Goal: Task Accomplishment & Management: Use online tool/utility

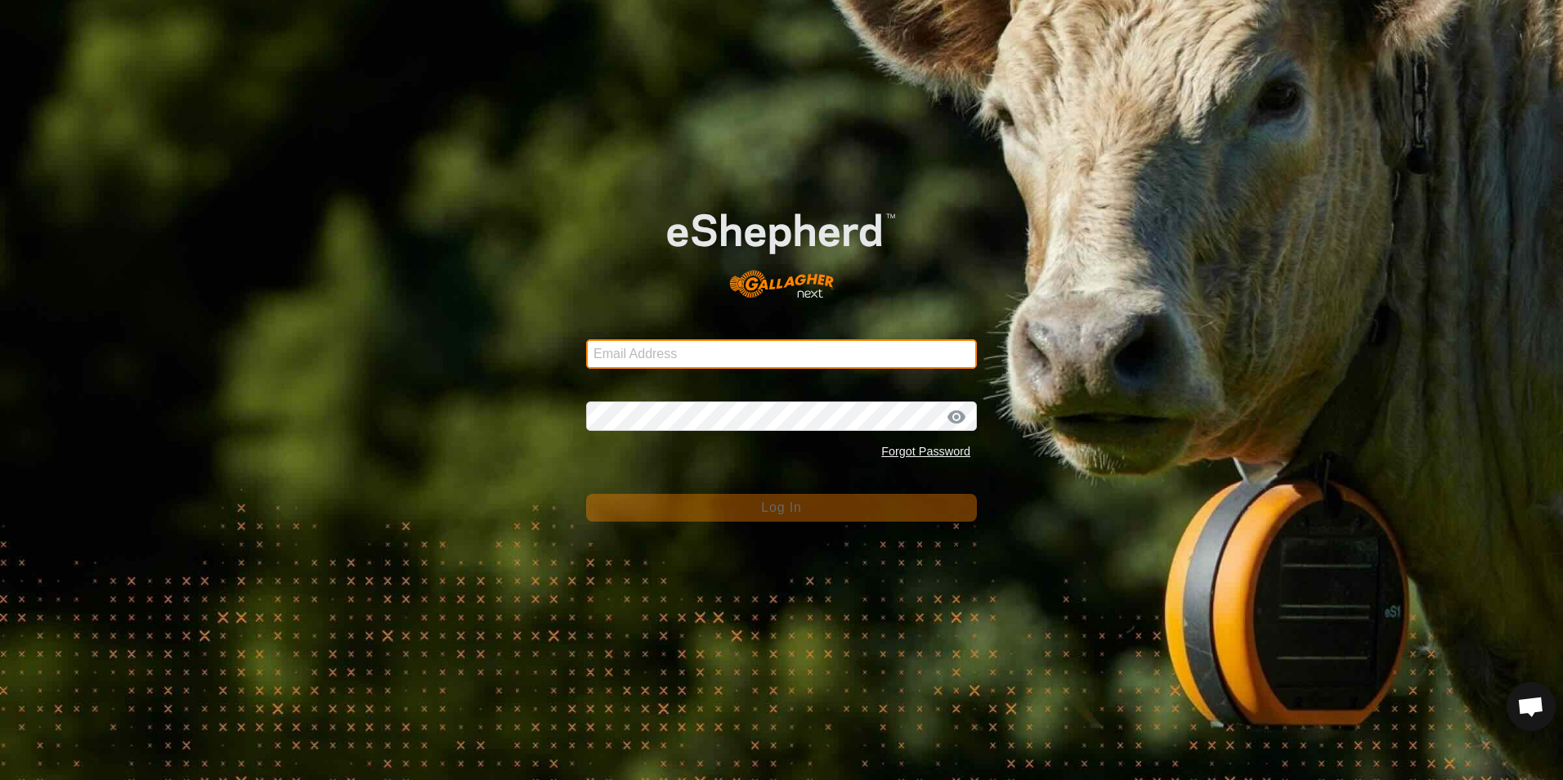
type input "timduquette@definesuccess.ca"
click at [790, 516] on button "Log In" at bounding box center [781, 508] width 391 height 28
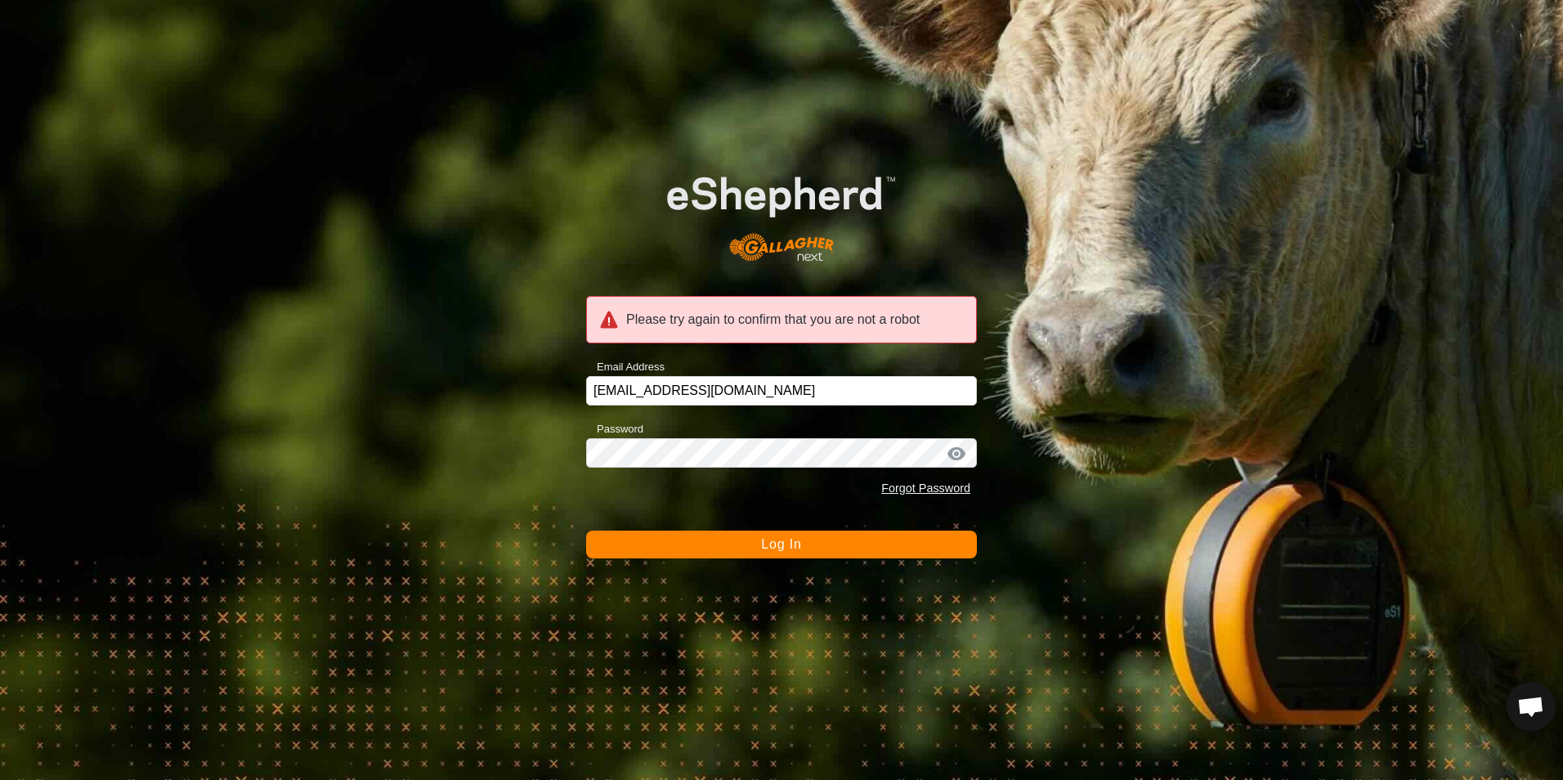
click at [786, 546] on span "Log In" at bounding box center [781, 544] width 40 height 14
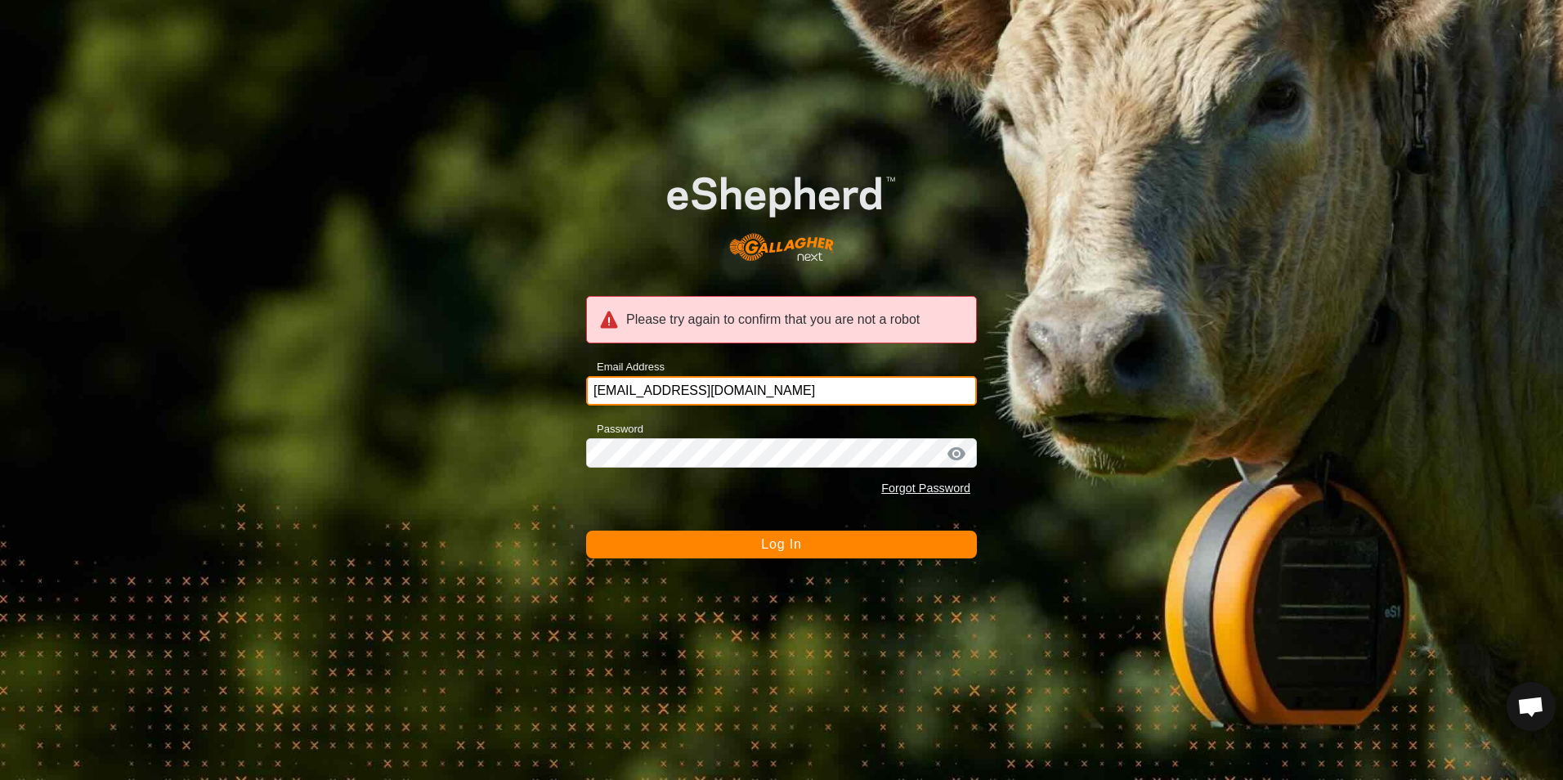
click at [812, 387] on input "timduquette@definesuccess.ca" at bounding box center [781, 390] width 391 height 29
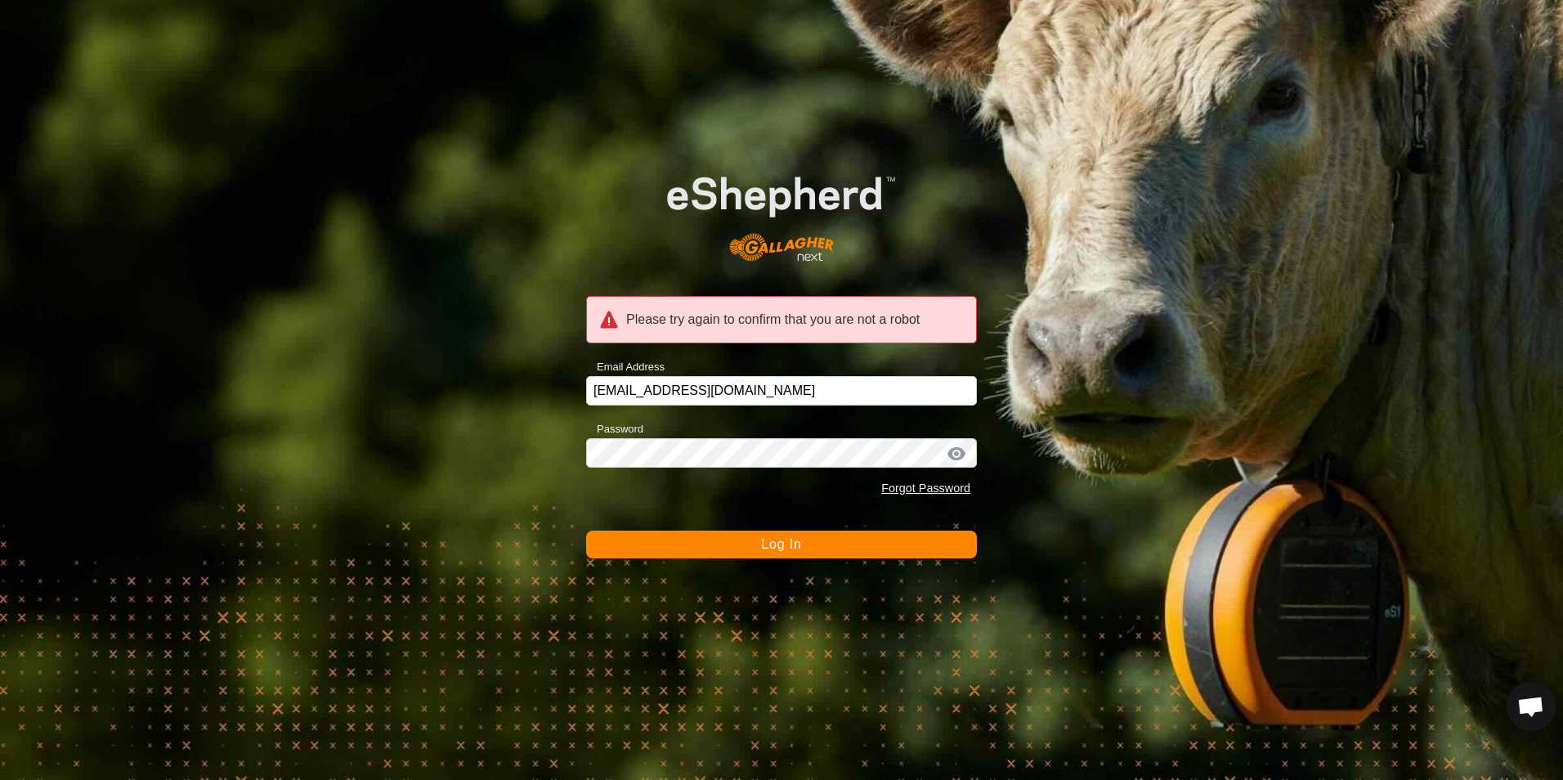
click at [1074, 365] on div "Please try again to confirm that you are not a robot Email Address timduquette@…" at bounding box center [781, 390] width 1563 height 780
click at [780, 546] on span "Log In" at bounding box center [781, 544] width 40 height 14
click at [763, 537] on span "Log In" at bounding box center [781, 544] width 40 height 14
click at [400, 112] on div "Please try again to confirm that you are not a robot Email Address timduquette@…" at bounding box center [781, 390] width 1563 height 780
click at [1535, 709] on span "Open chat" at bounding box center [1530, 707] width 27 height 23
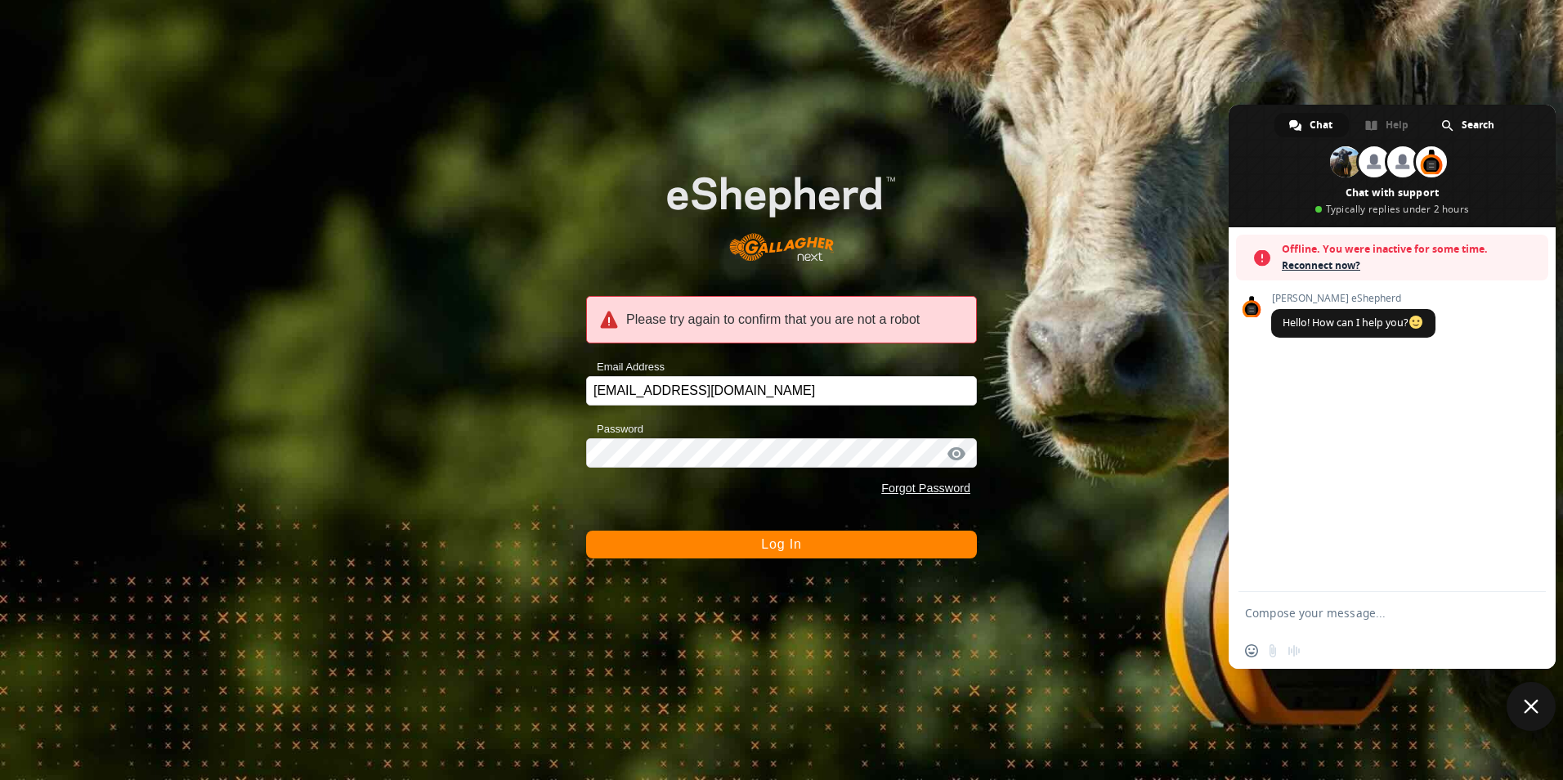
click at [1176, 650] on div "Please try again to confirm that you are not a robot Email Address timduquette@…" at bounding box center [781, 390] width 1563 height 780
click at [1313, 261] on span "Reconnect now?" at bounding box center [1410, 265] width 258 height 16
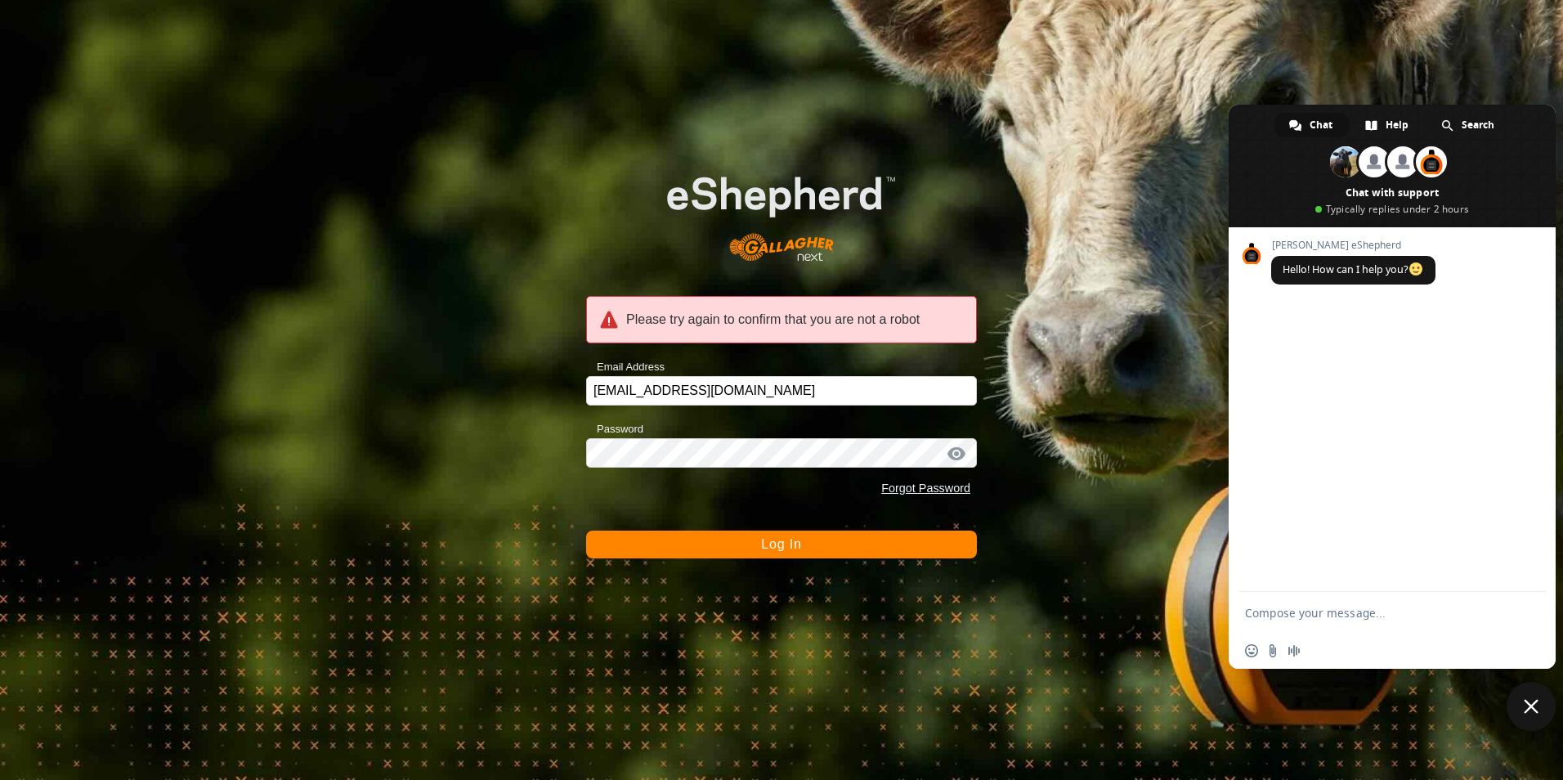
click at [820, 543] on button "Log In" at bounding box center [781, 544] width 391 height 28
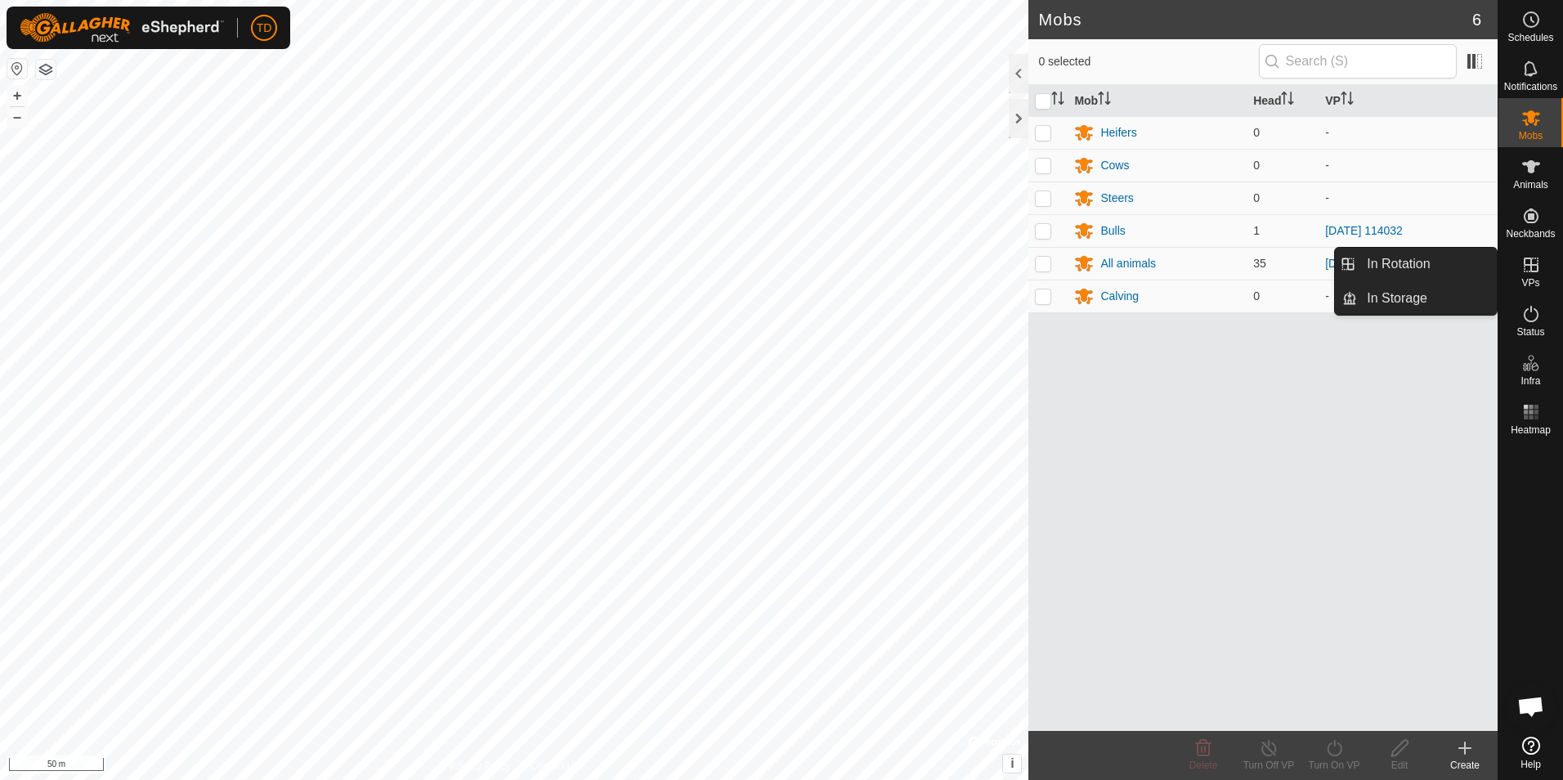
click at [1532, 266] on icon at bounding box center [1531, 265] width 20 height 20
click at [1418, 258] on link "In Rotation" at bounding box center [1427, 264] width 140 height 33
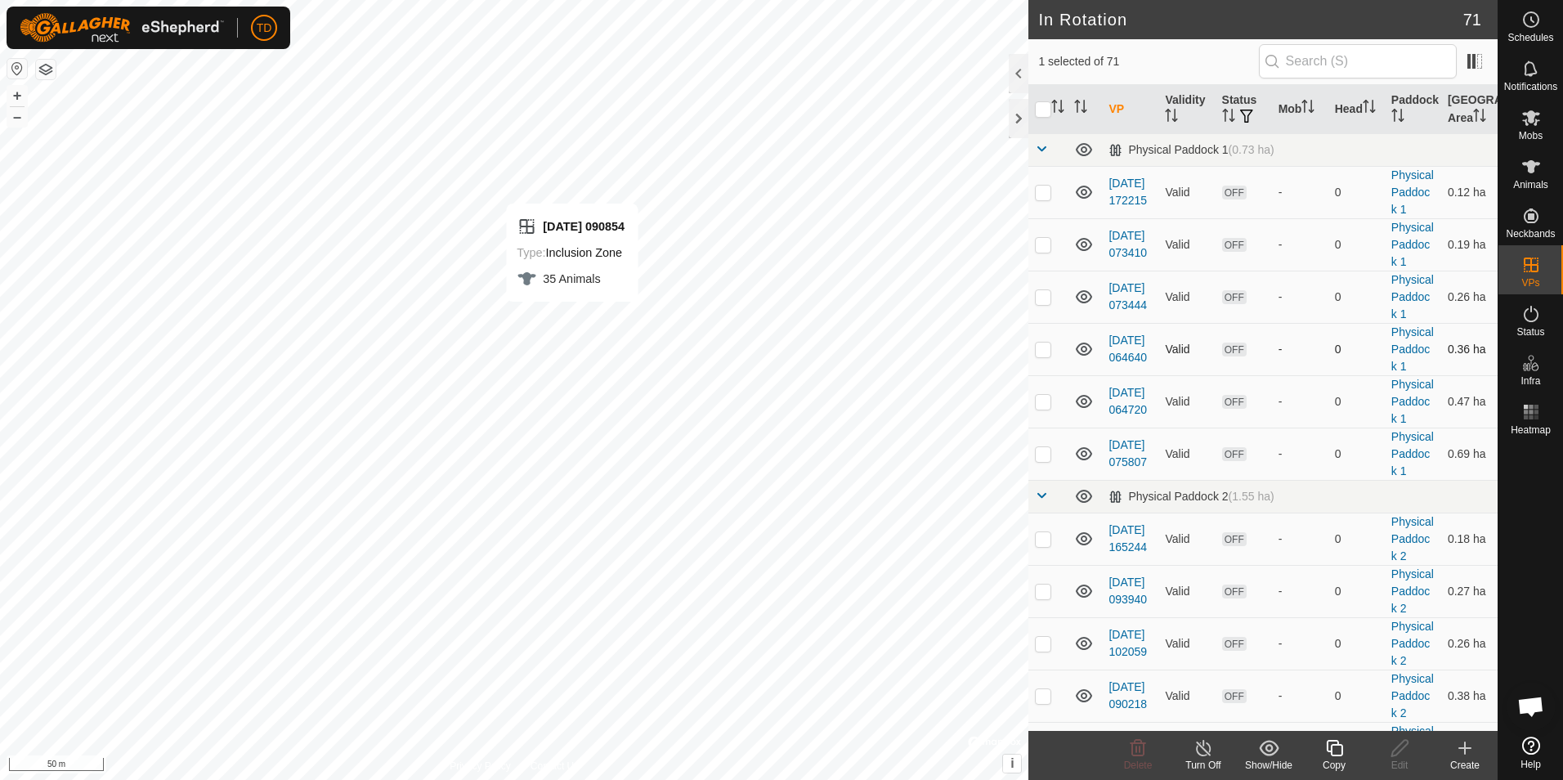
checkbox input "false"
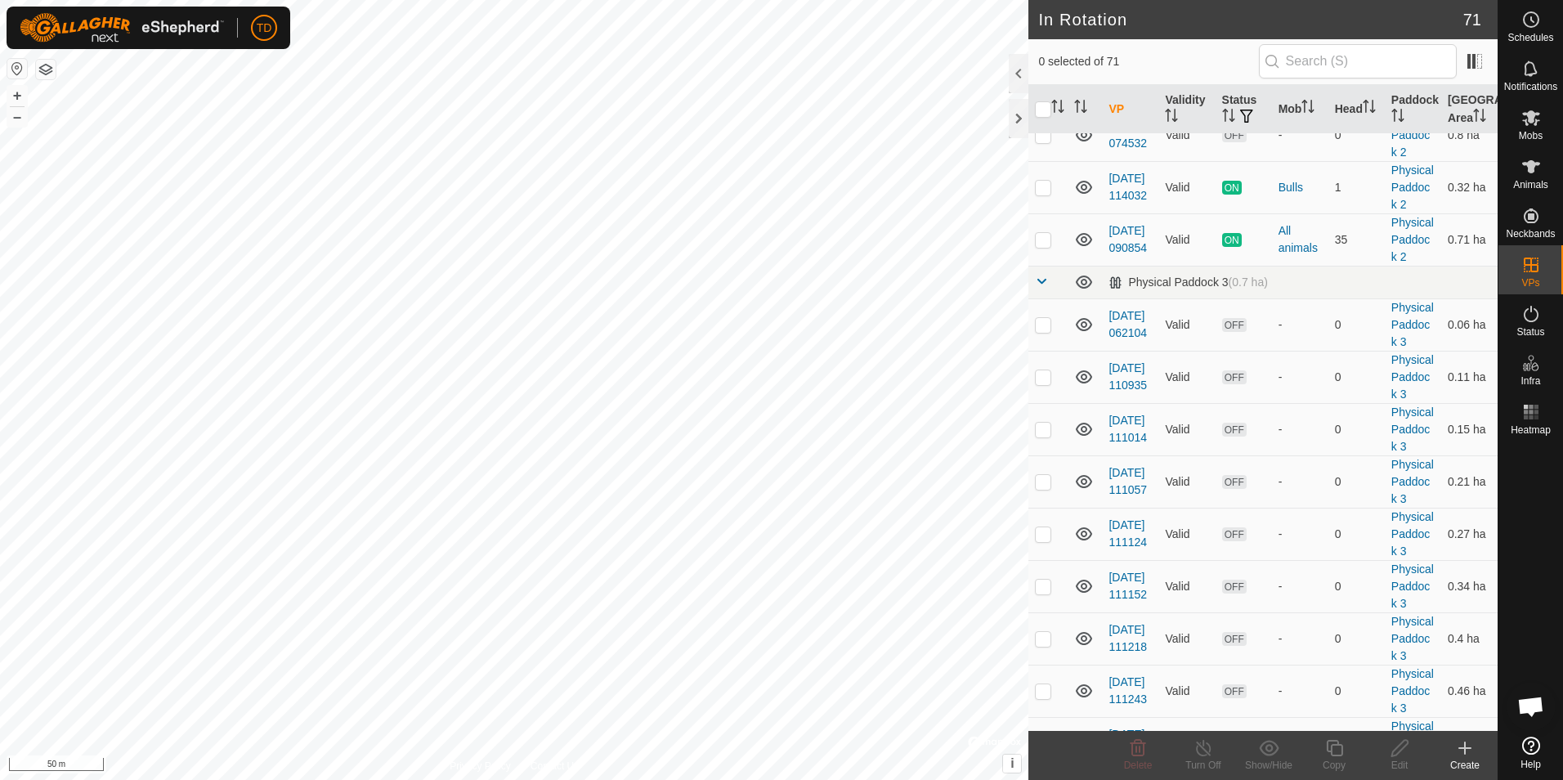
scroll to position [966, 0]
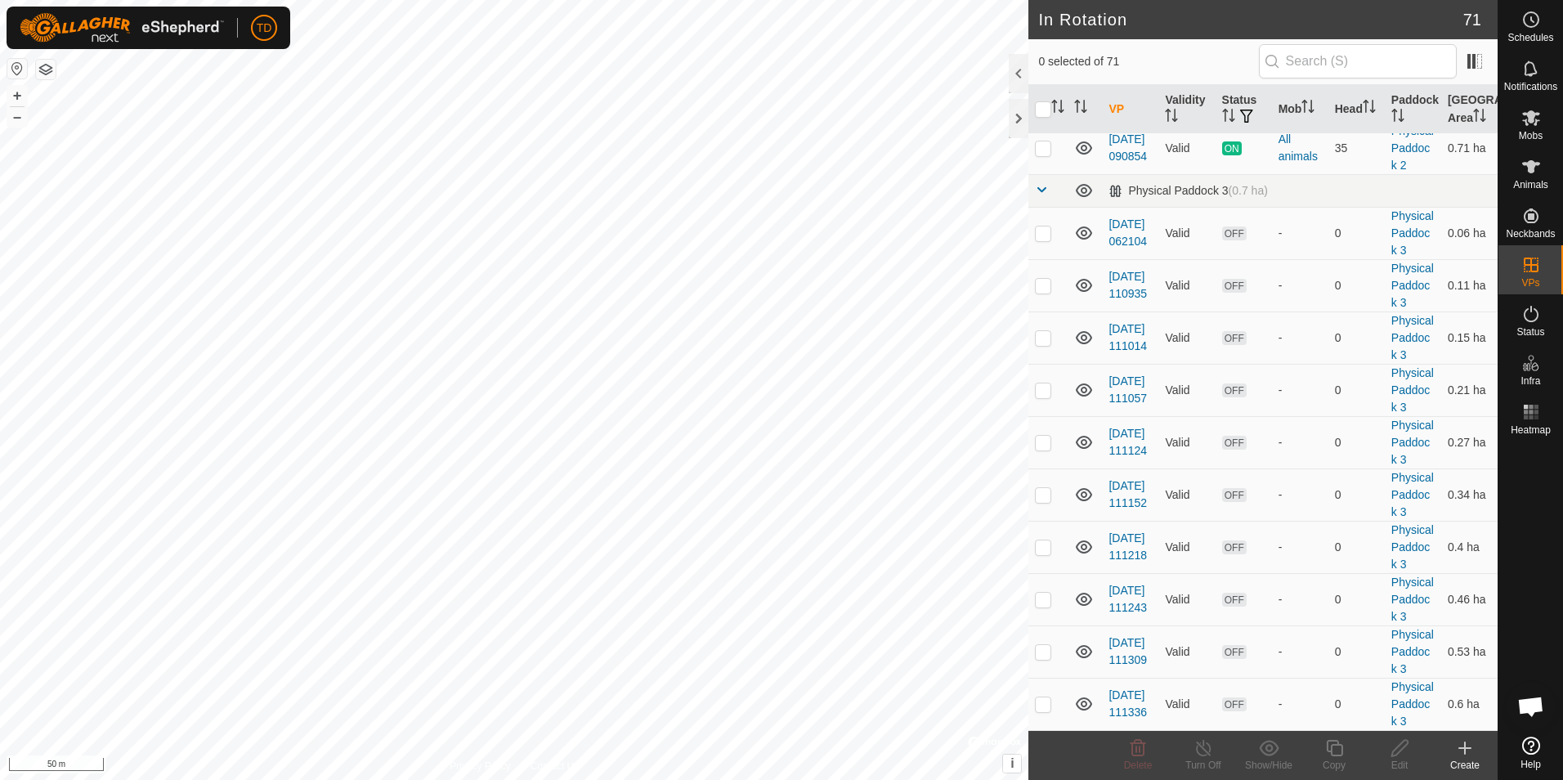
click at [1045, 102] on p-checkbox at bounding box center [1043, 95] width 16 height 13
checkbox input "true"
click at [1044, 154] on p-checkbox at bounding box center [1043, 147] width 16 height 13
checkbox input "true"
click at [1202, 748] on line at bounding box center [1202, 748] width 13 height 13
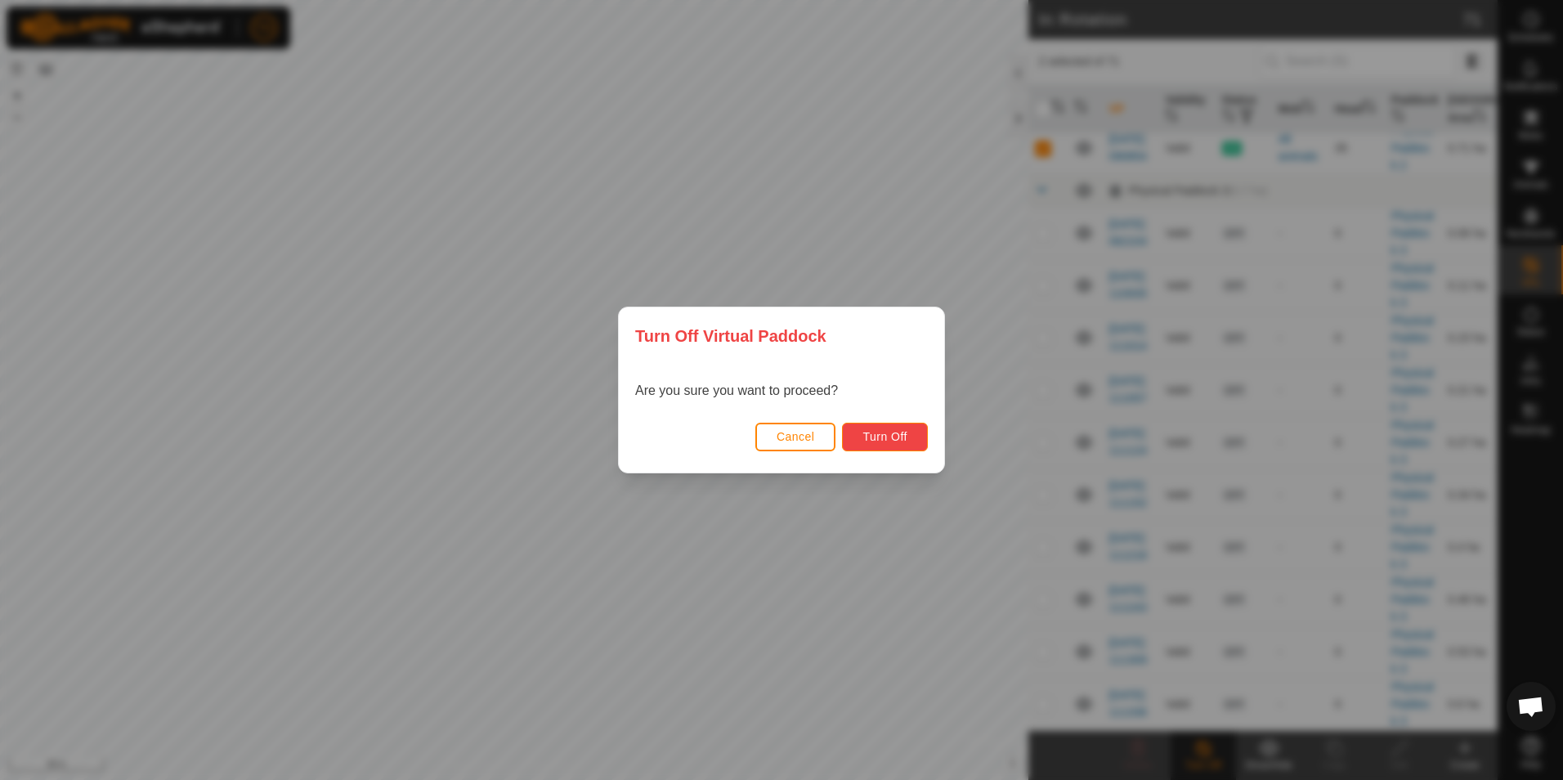
click at [899, 441] on span "Turn Off" at bounding box center [884, 436] width 45 height 13
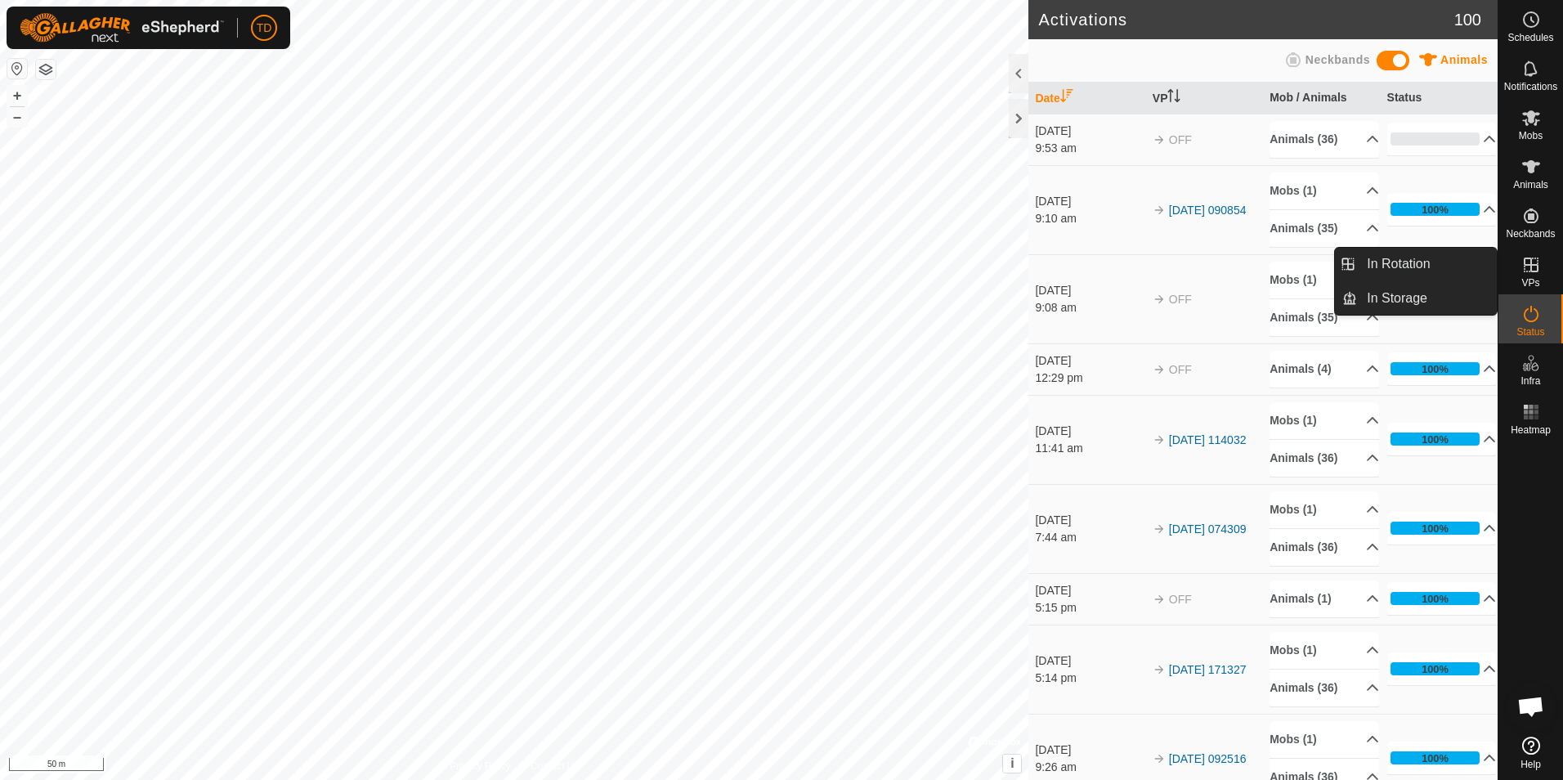
click at [1527, 267] on icon at bounding box center [1531, 265] width 20 height 20
click at [1528, 271] on icon at bounding box center [1530, 264] width 15 height 15
click at [1435, 262] on link "In Rotation" at bounding box center [1427, 264] width 140 height 33
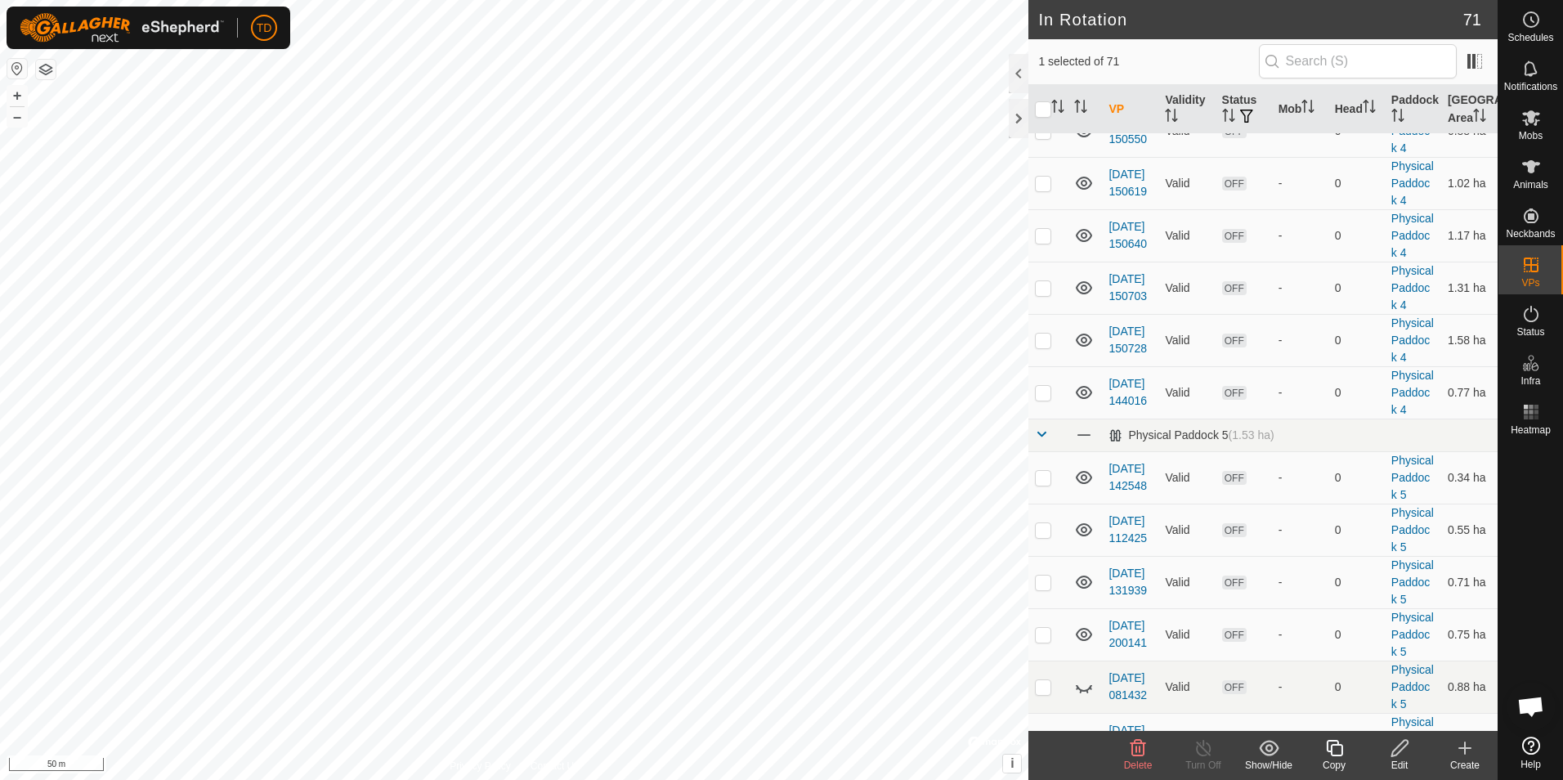
scroll to position [1929, 0]
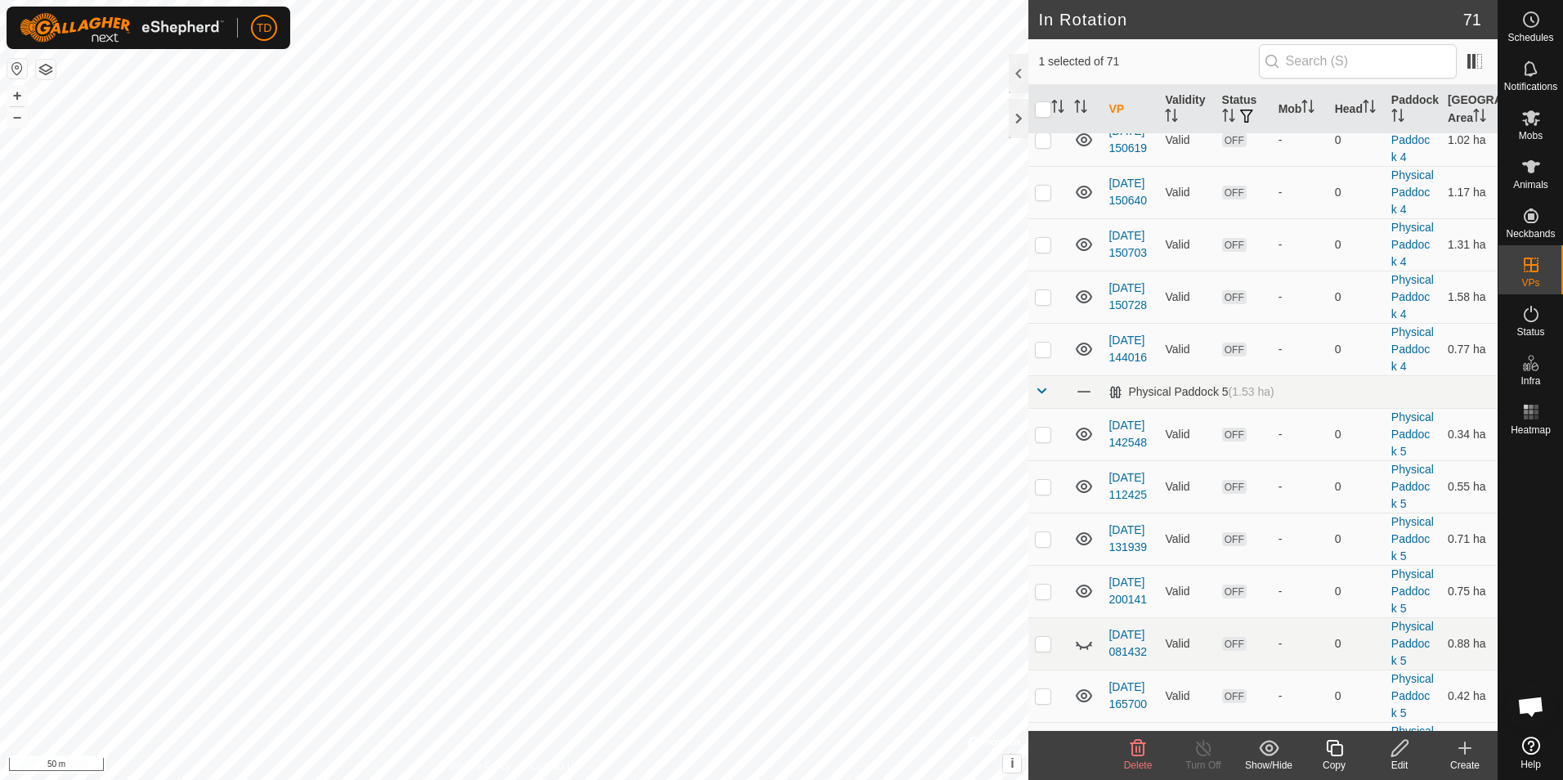
click at [1139, 752] on icon at bounding box center [1138, 748] width 16 height 16
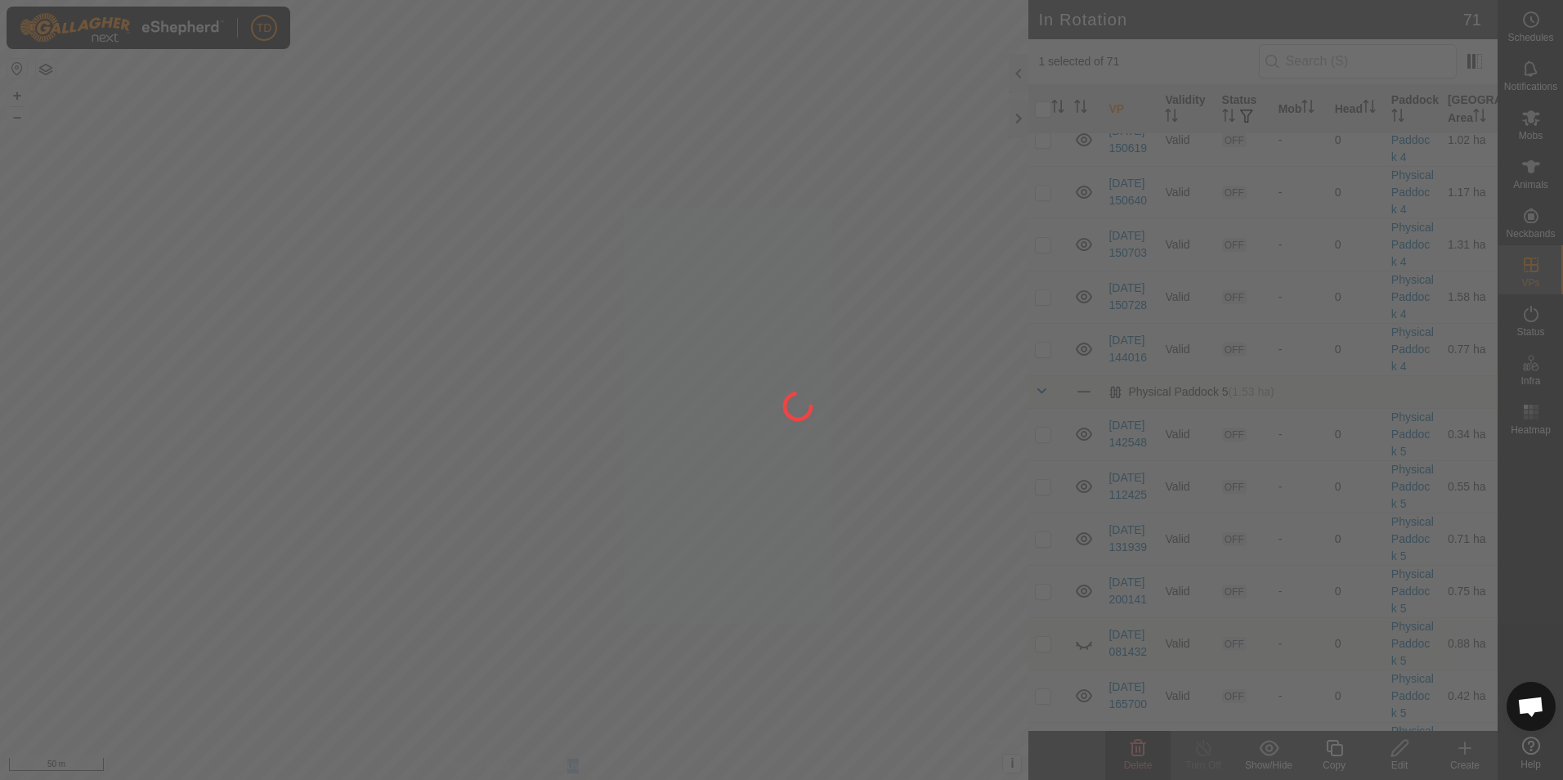
click at [1139, 752] on div at bounding box center [781, 390] width 1563 height 780
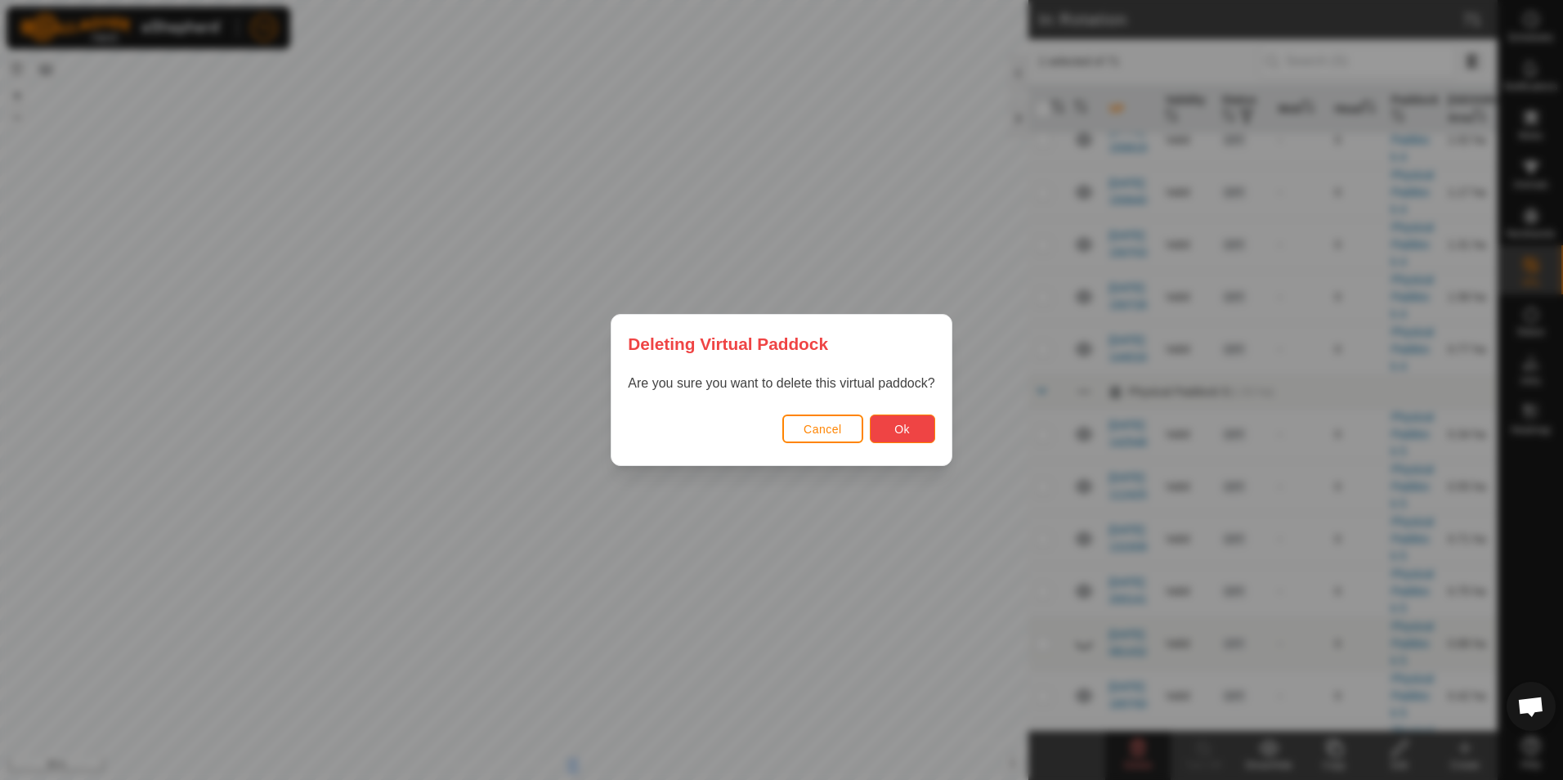
click at [911, 430] on button "Ok" at bounding box center [902, 428] width 65 height 29
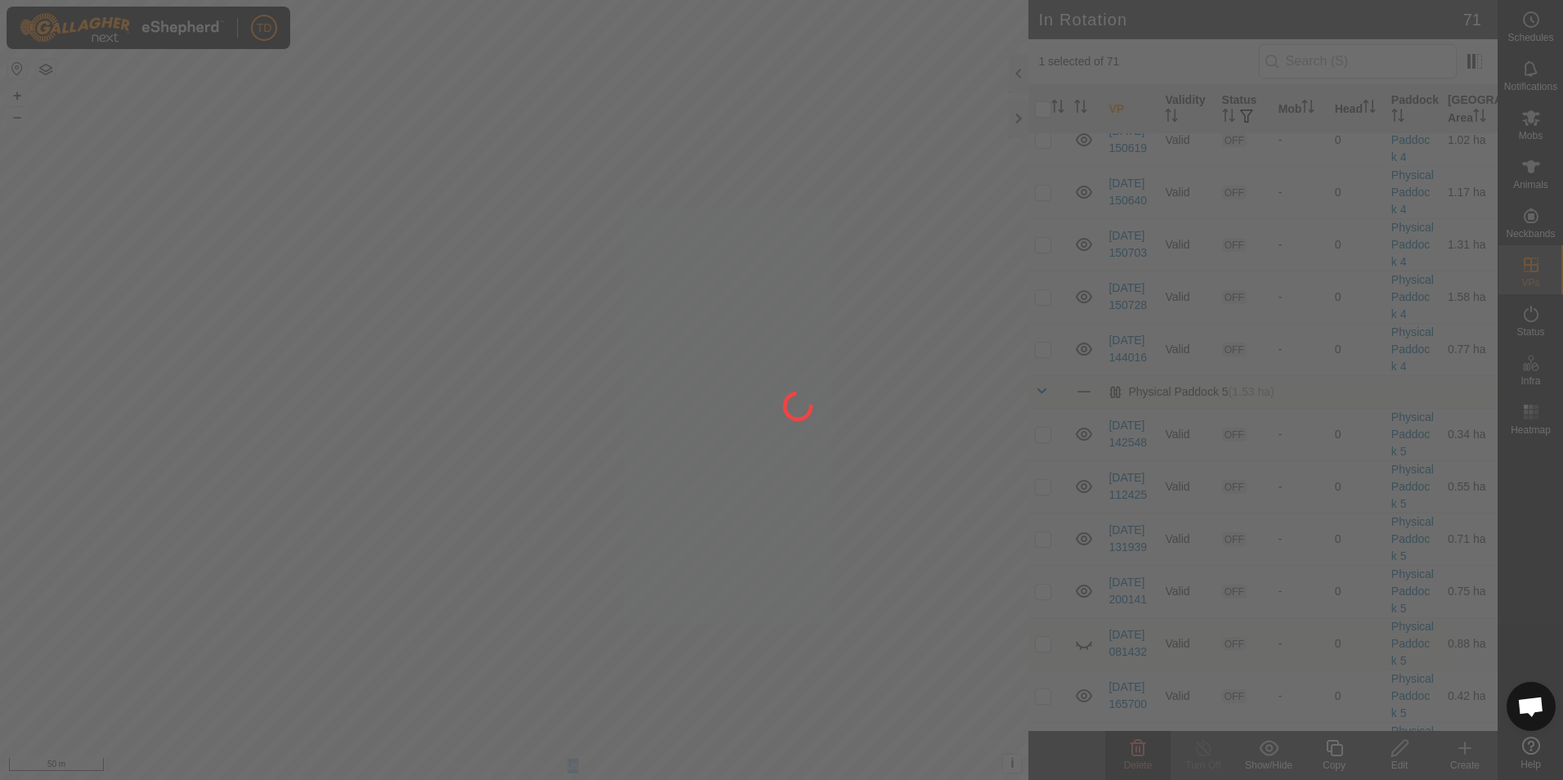
checkbox input "false"
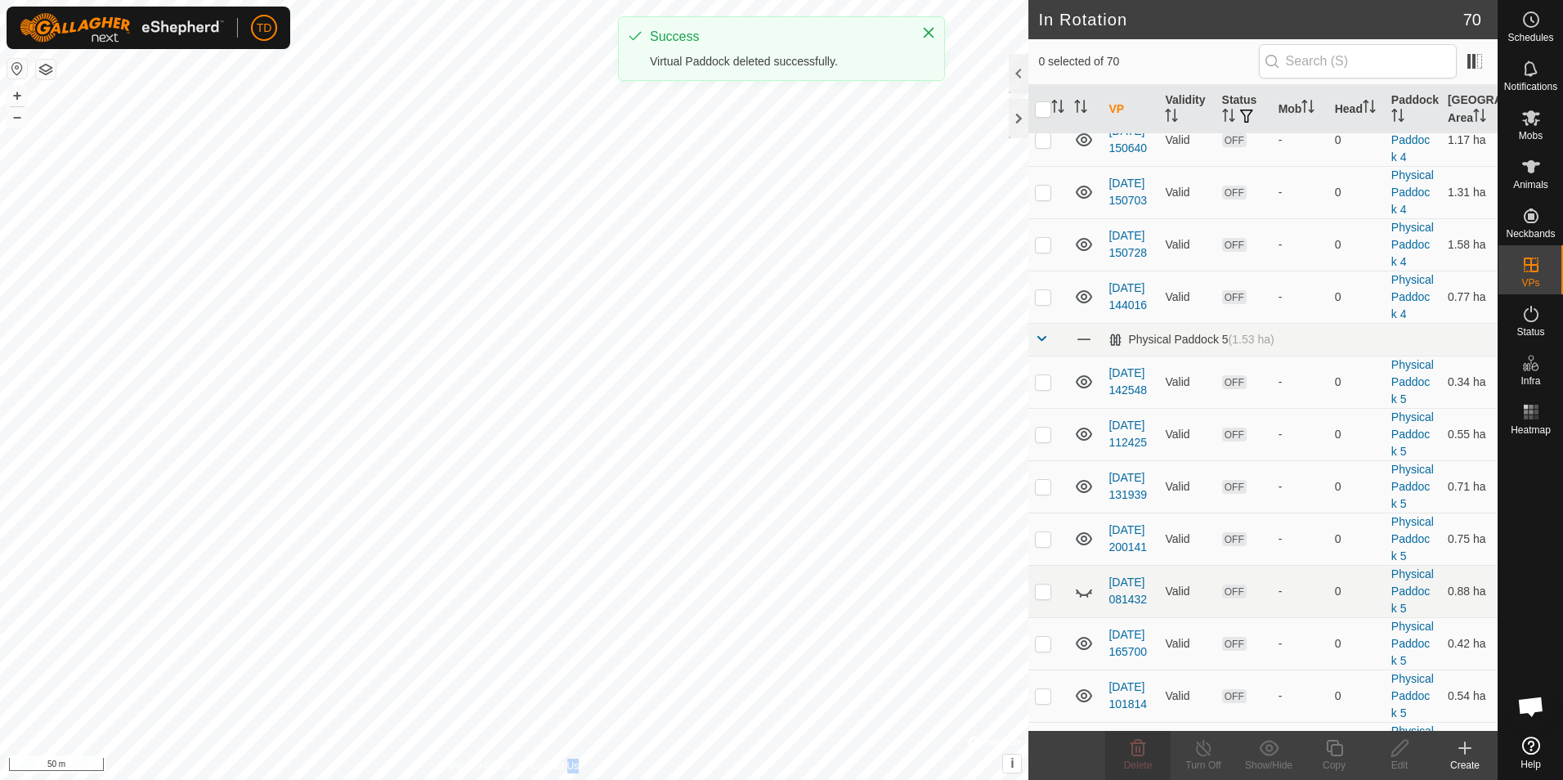
checkbox input "true"
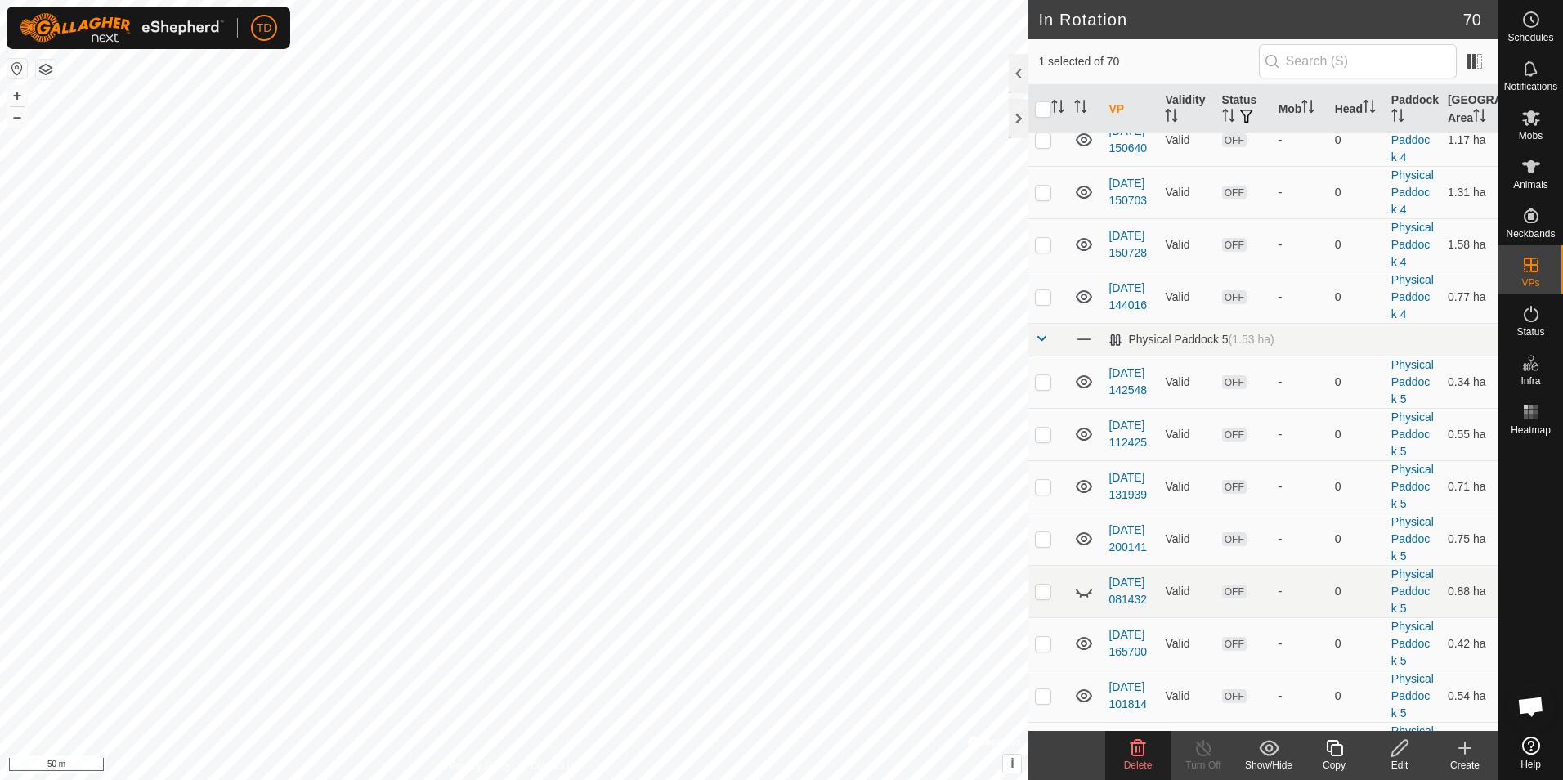
click at [1134, 758] on div "Delete" at bounding box center [1137, 765] width 65 height 15
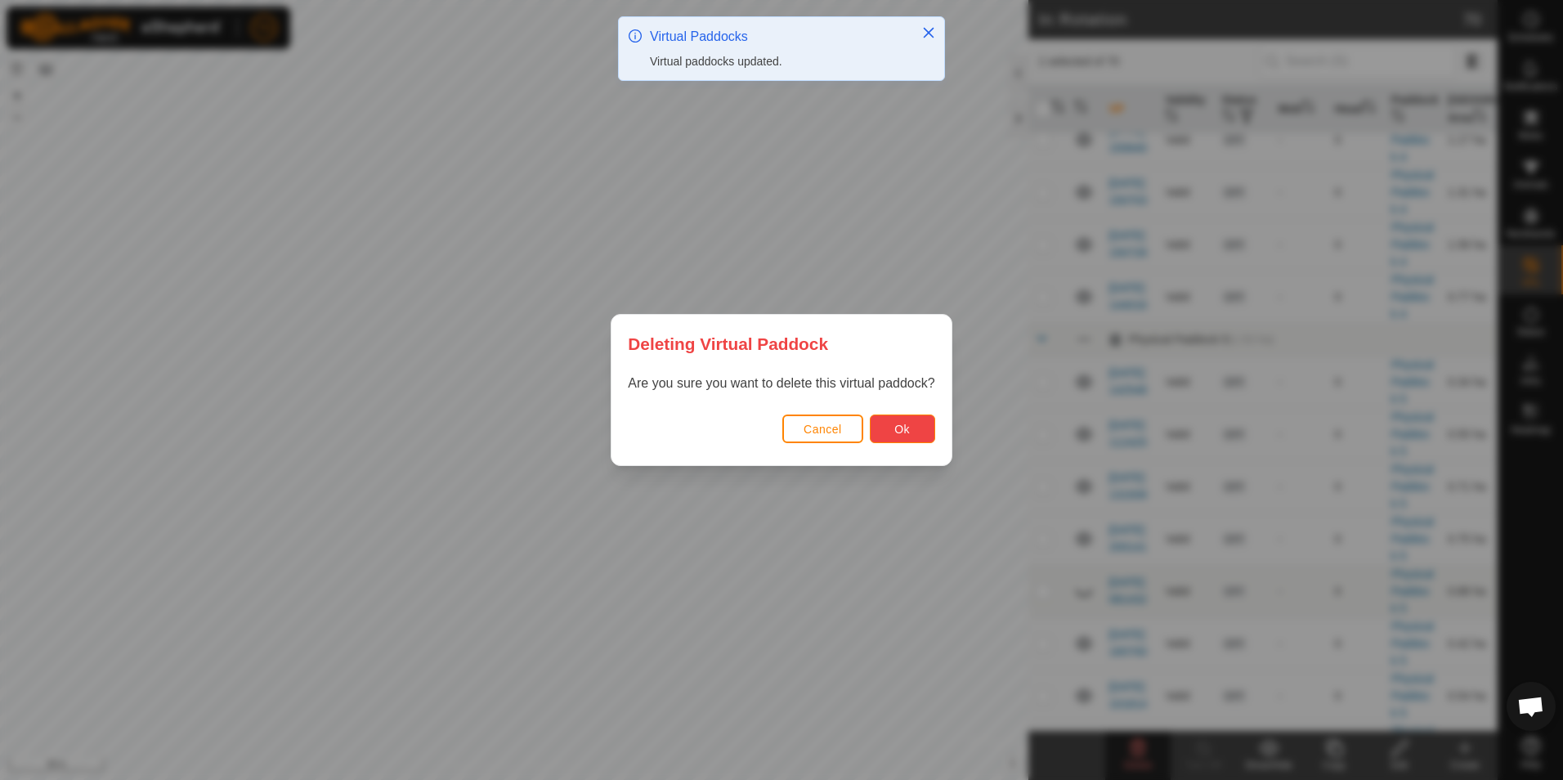
click at [900, 437] on button "Ok" at bounding box center [902, 428] width 65 height 29
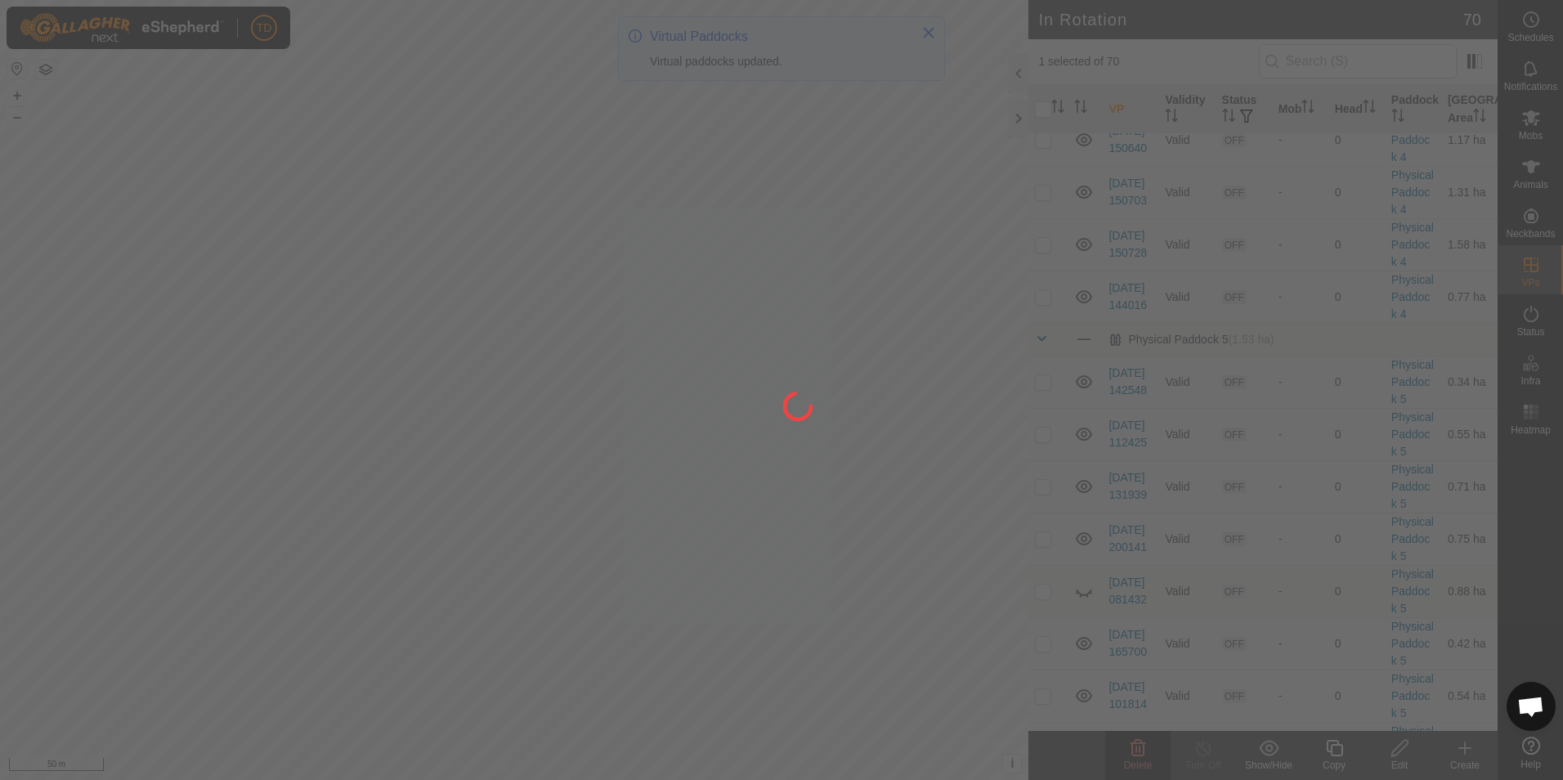
checkbox input "false"
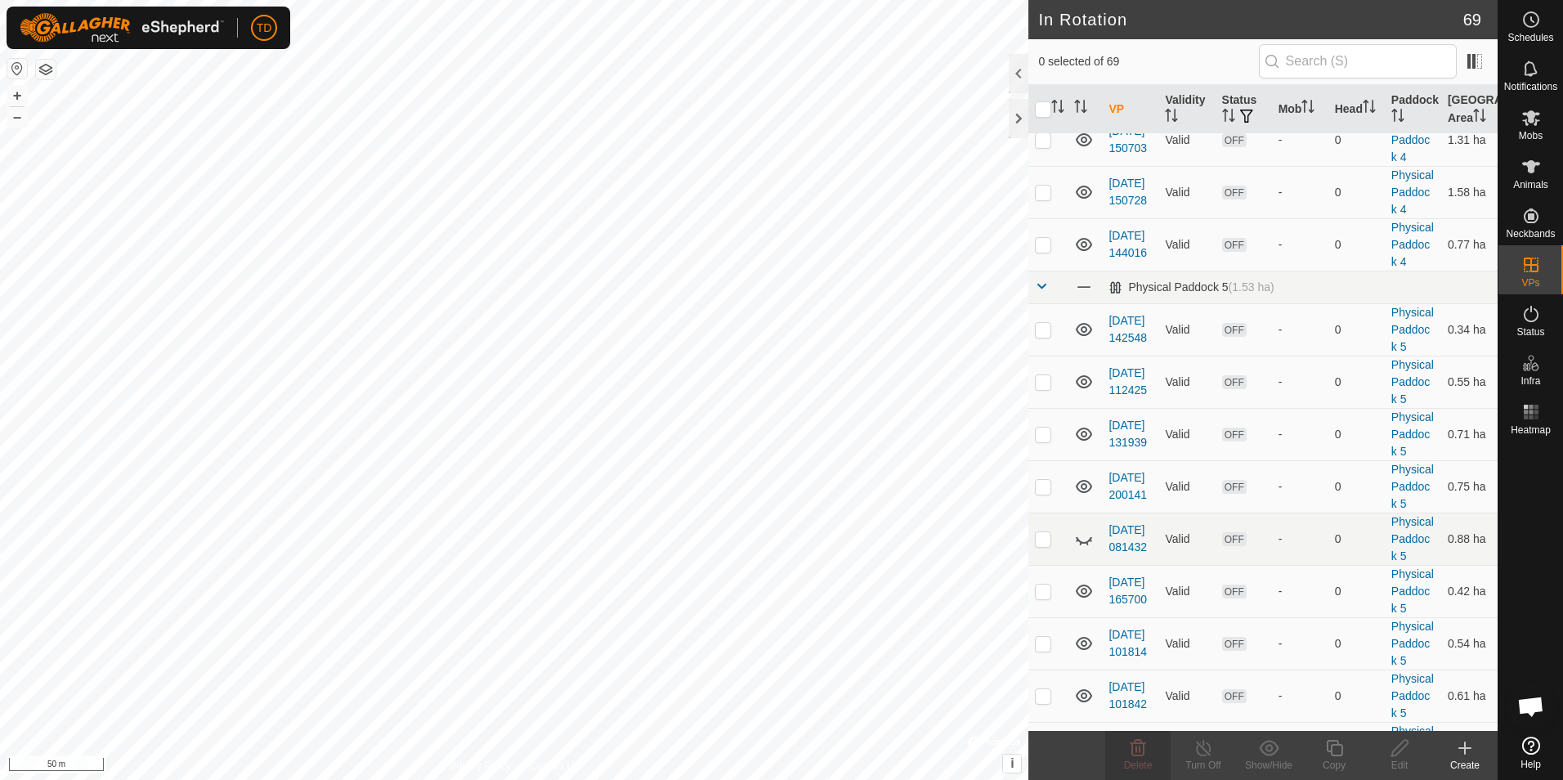
checkbox input "true"
click at [1149, 757] on delete-svg-icon at bounding box center [1137, 748] width 65 height 20
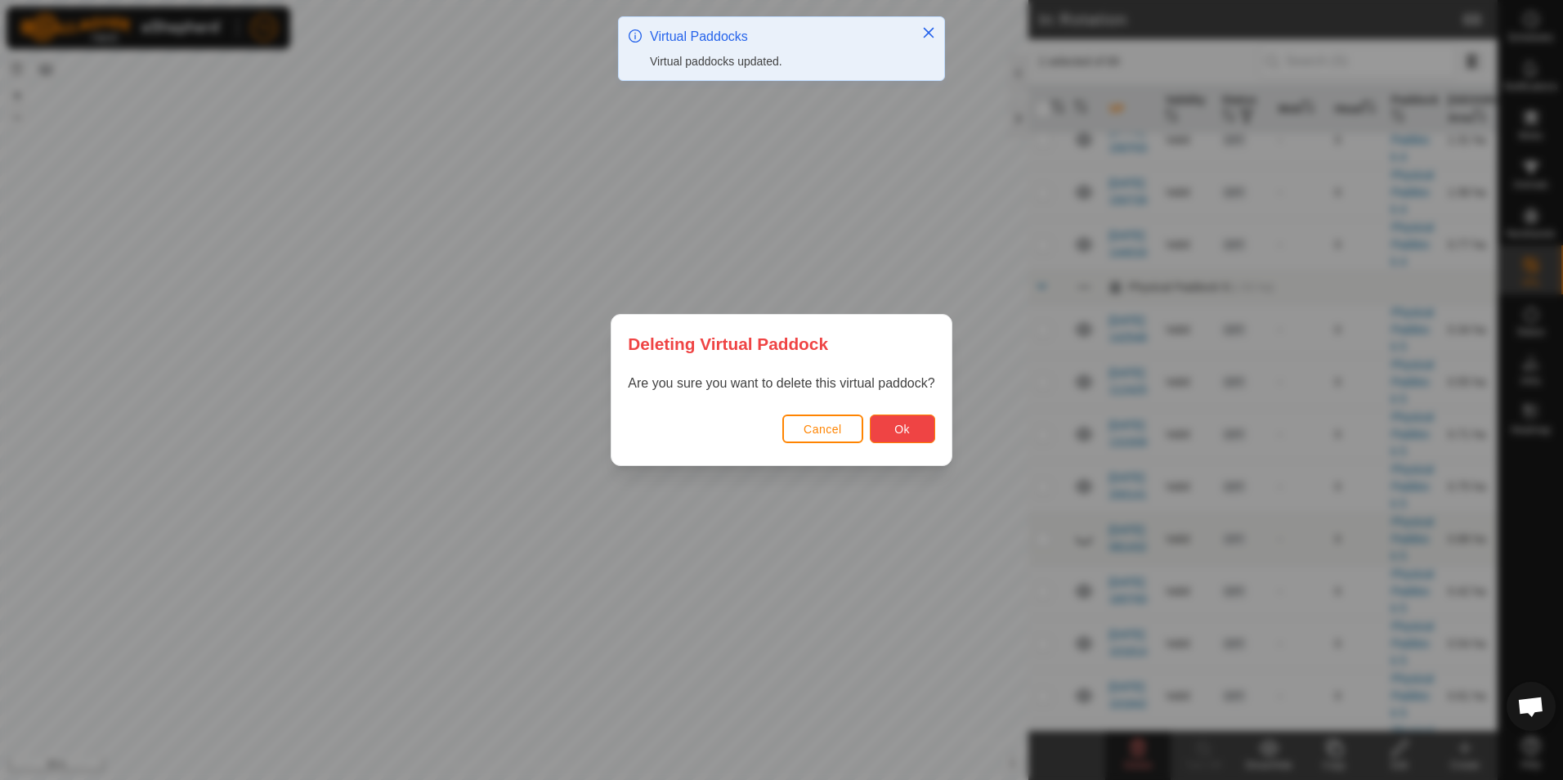
click at [900, 435] on span "Ok" at bounding box center [902, 429] width 16 height 13
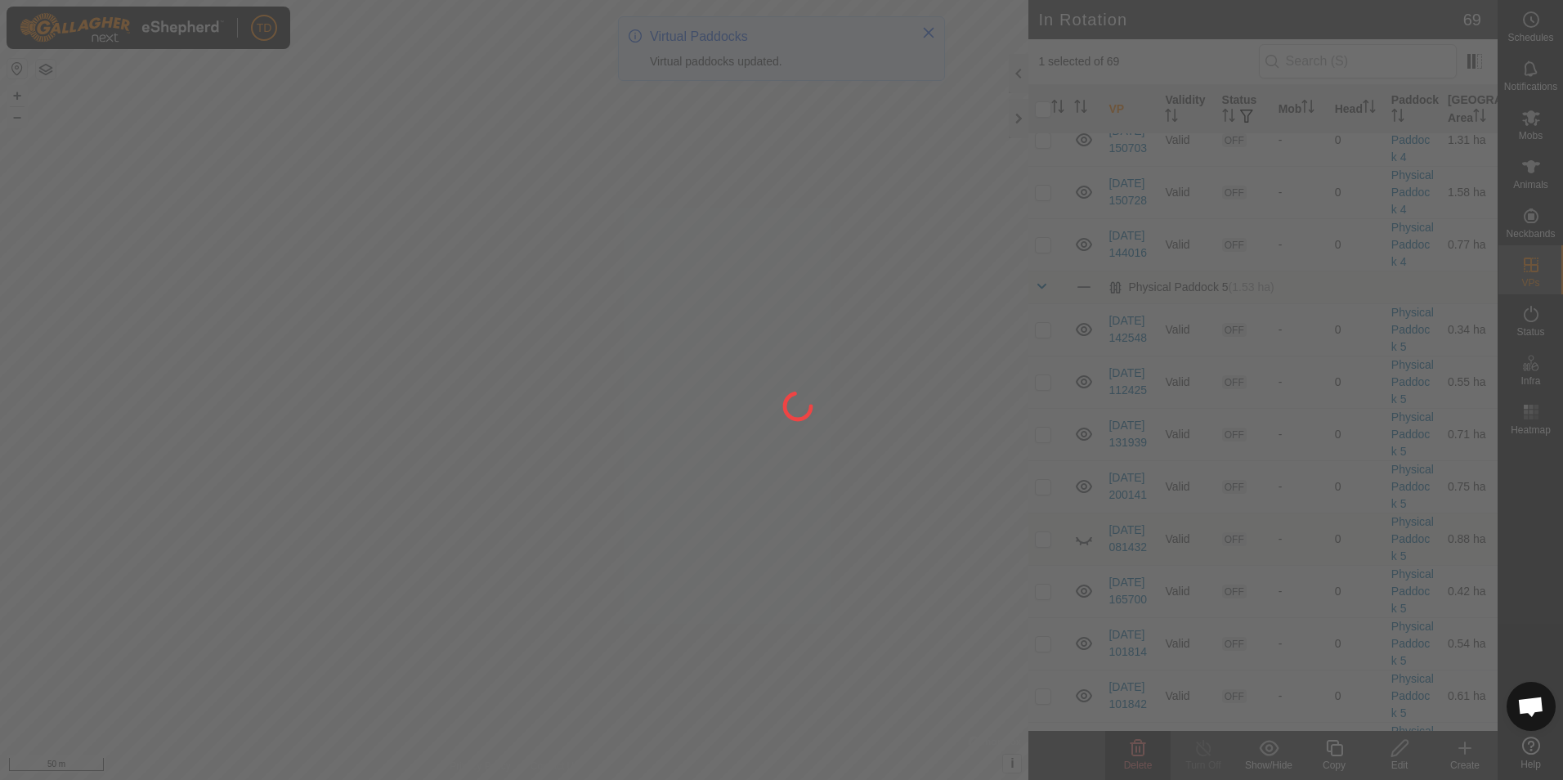
checkbox input "false"
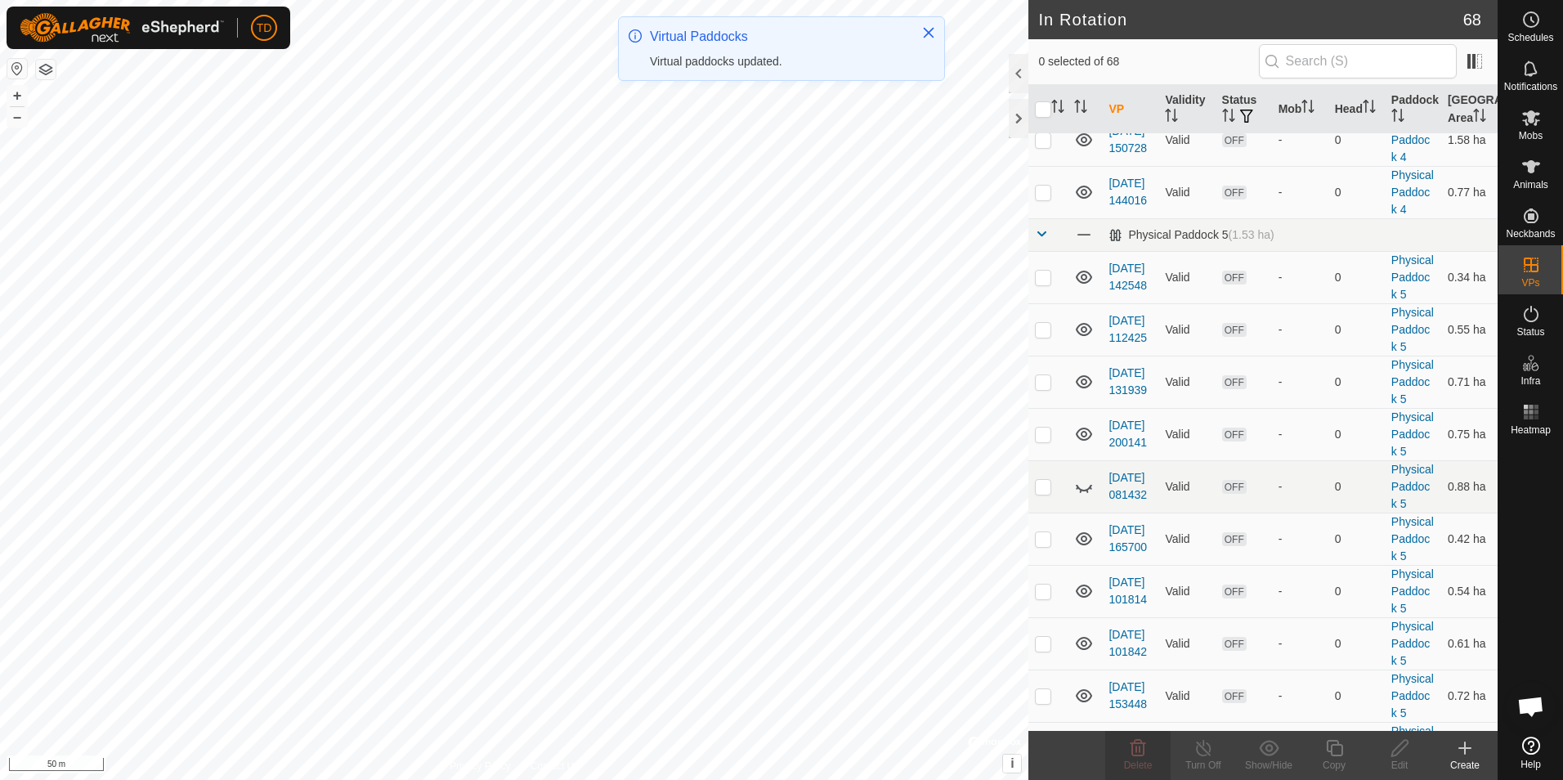
checkbox input "true"
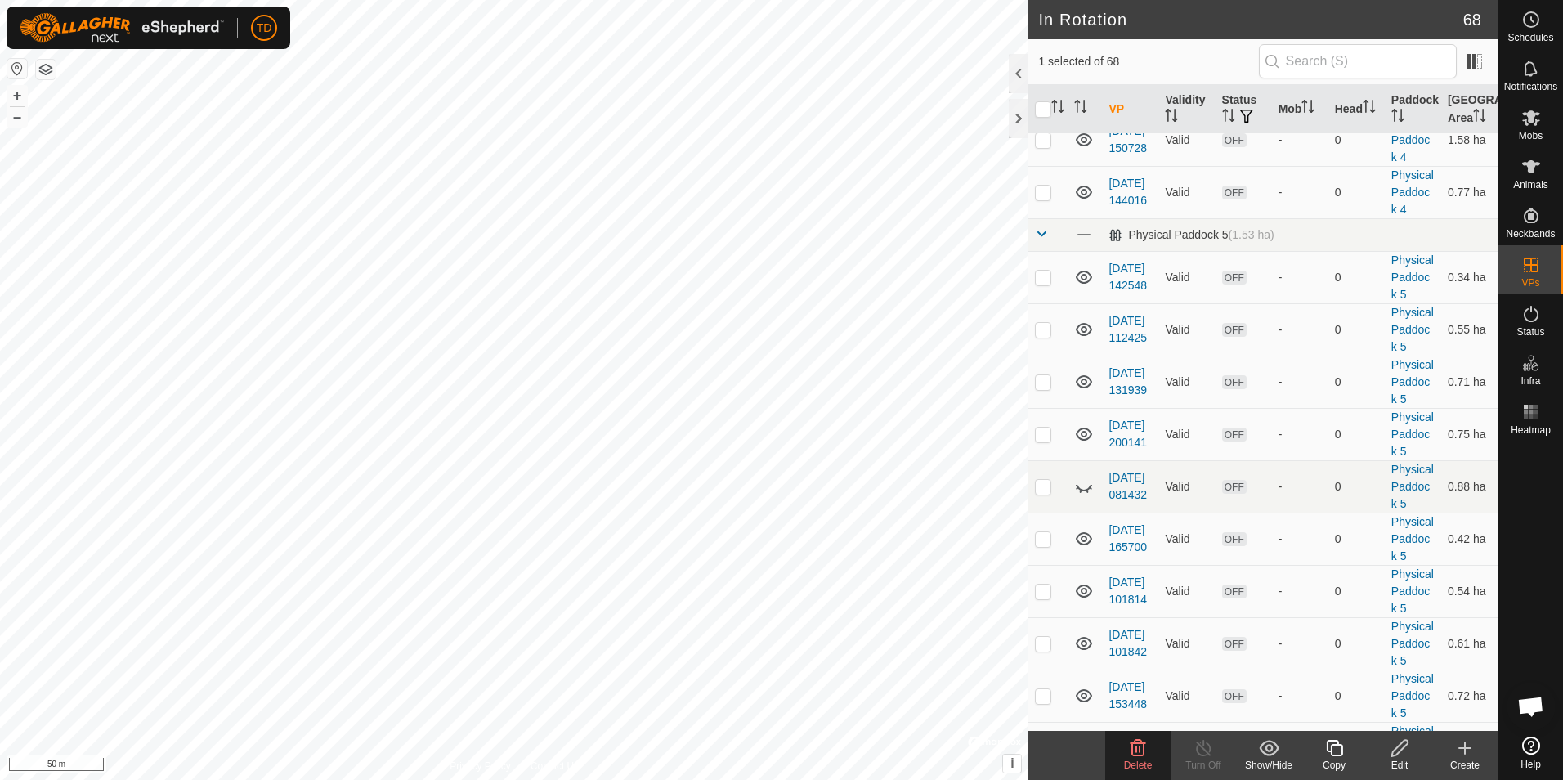
checkbox input "true"
click at [1044, 42] on p-checkbox at bounding box center [1043, 35] width 16 height 13
checkbox input "true"
click at [1047, 94] on p-checkbox at bounding box center [1043, 87] width 16 height 13
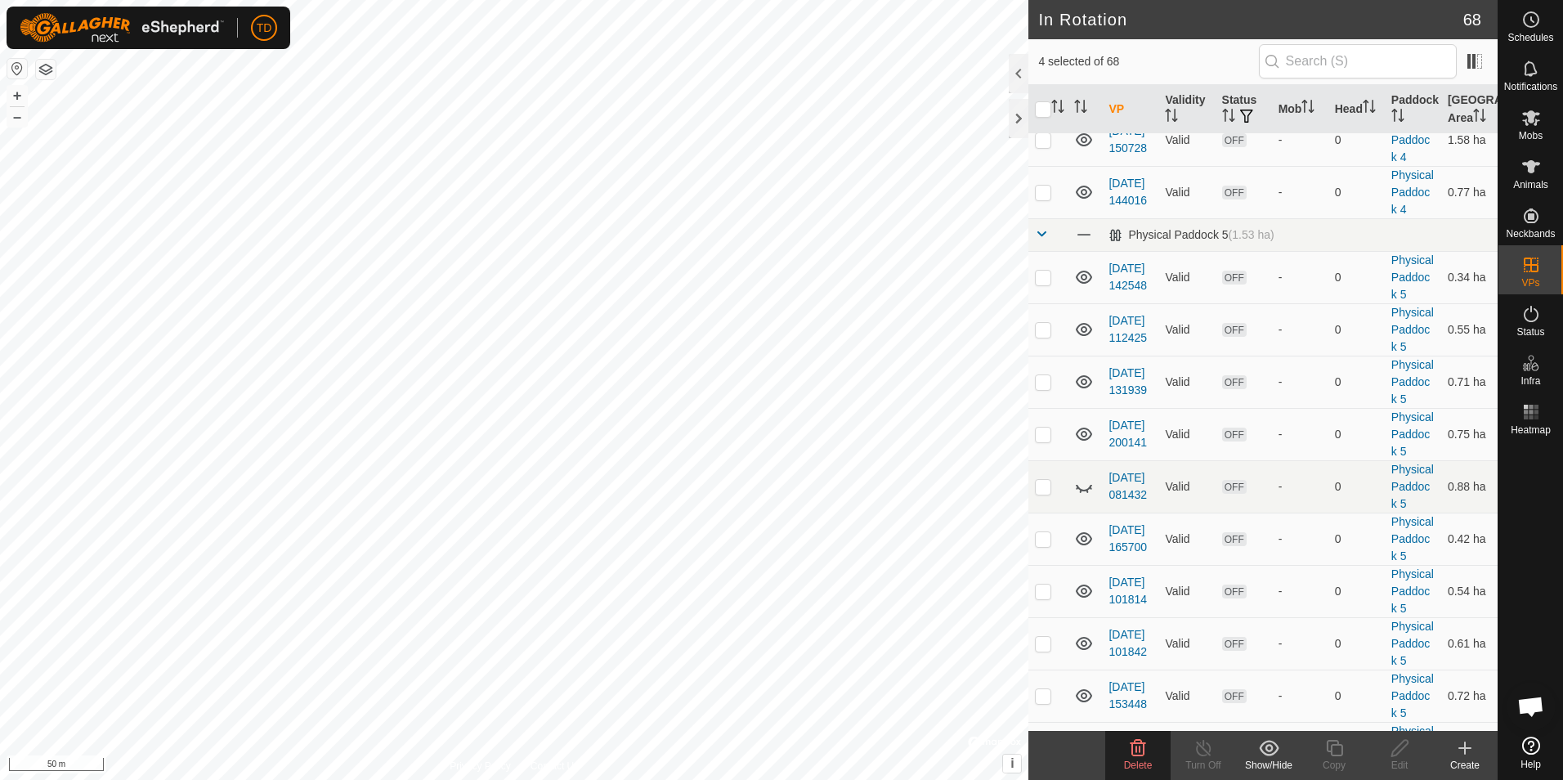
checkbox input "true"
click at [1043, 146] on p-checkbox at bounding box center [1043, 139] width 16 height 13
checkbox input "true"
click at [1134, 749] on icon at bounding box center [1138, 748] width 20 height 20
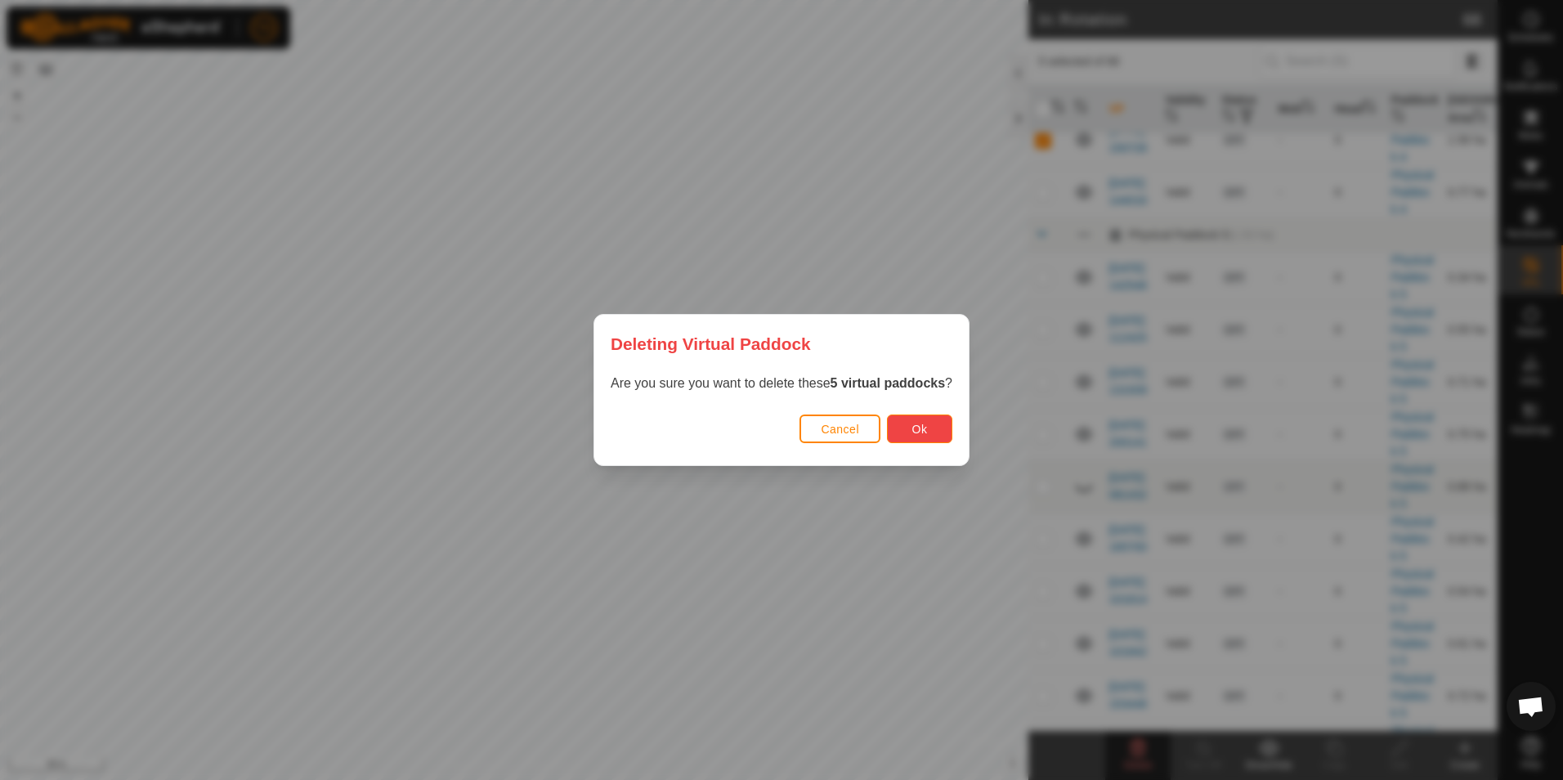
click at [917, 436] on button "Ok" at bounding box center [919, 428] width 65 height 29
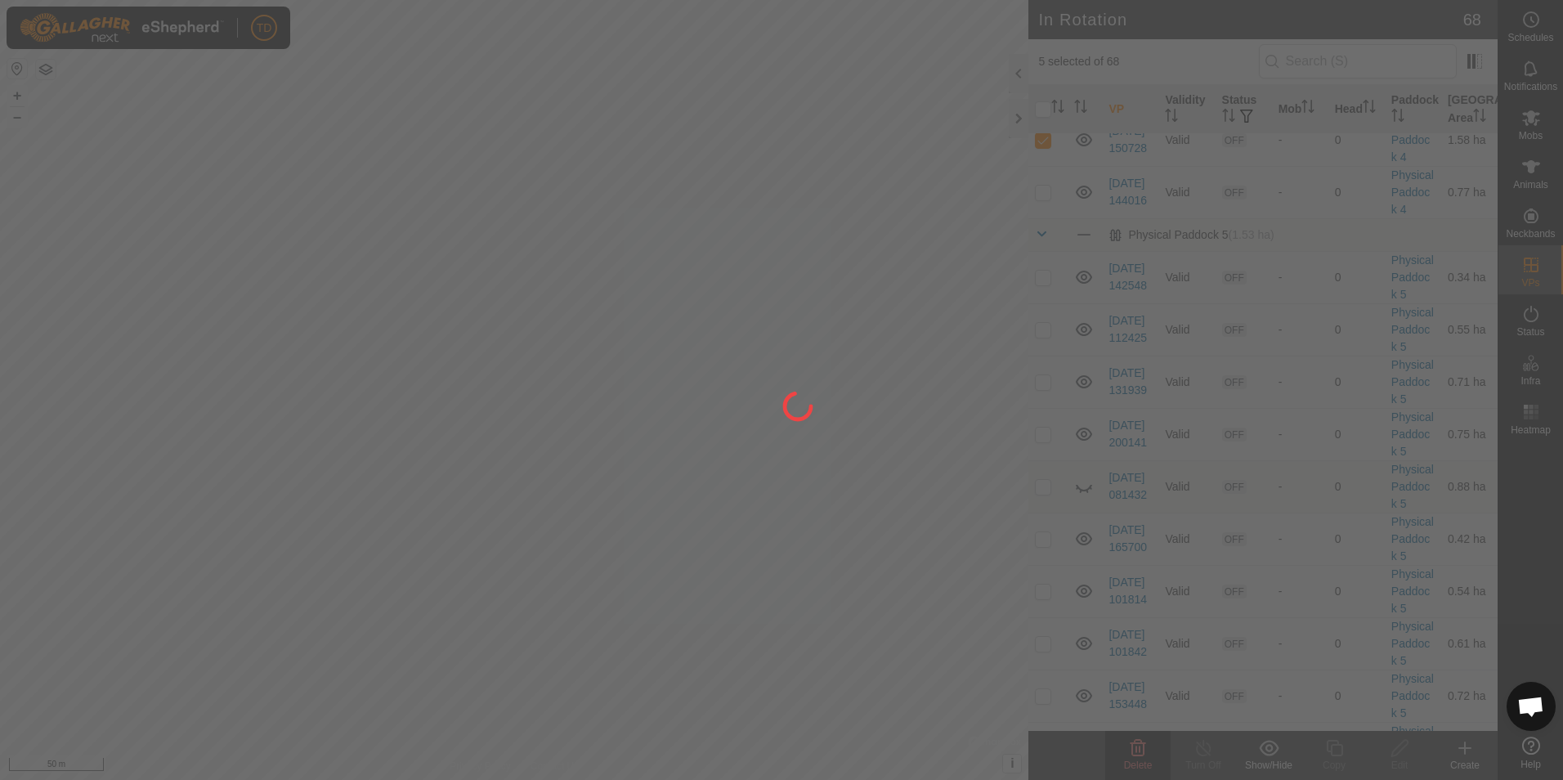
checkbox input "false"
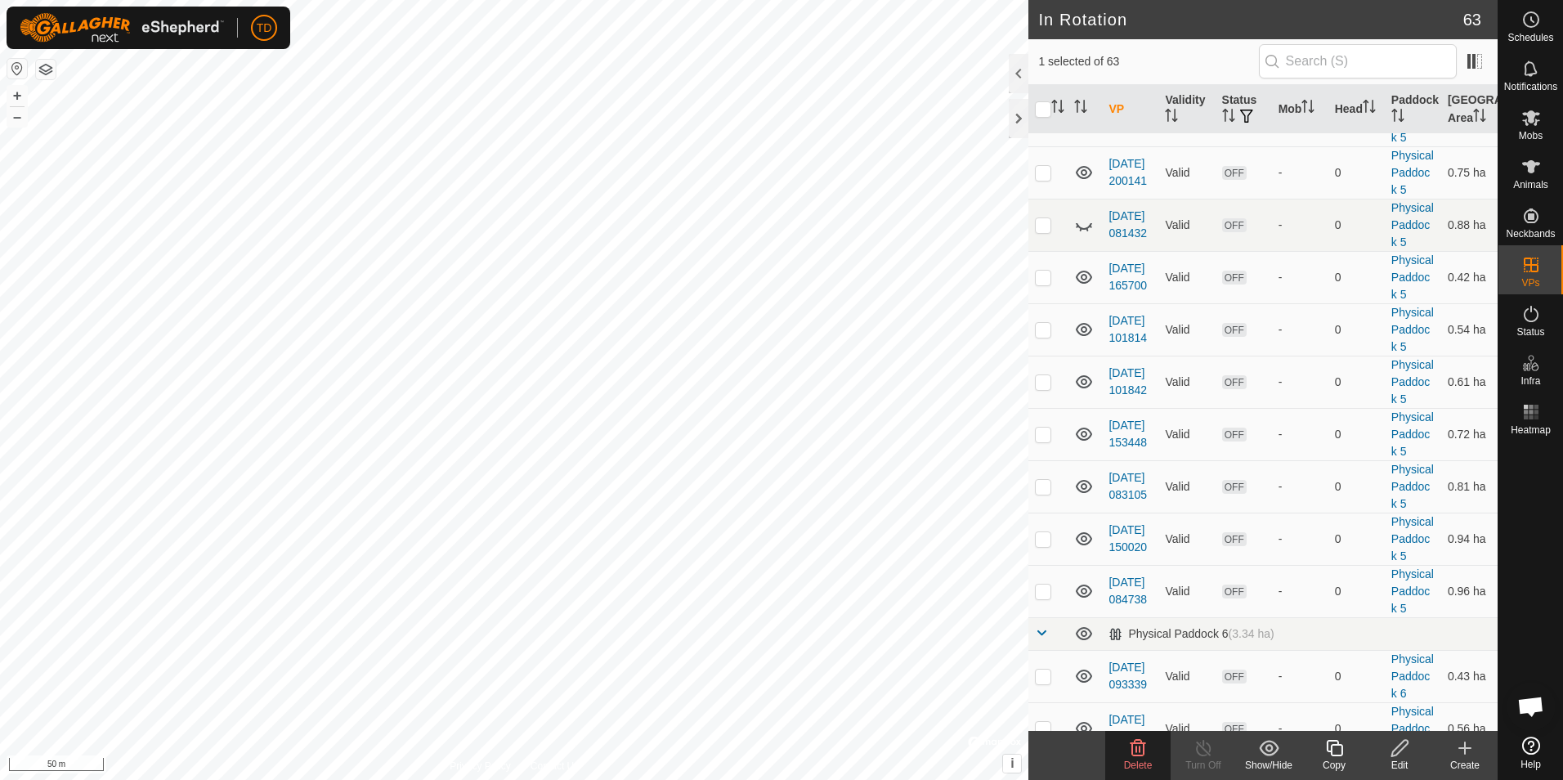
click at [1131, 766] on span "Delete" at bounding box center [1138, 764] width 29 height 11
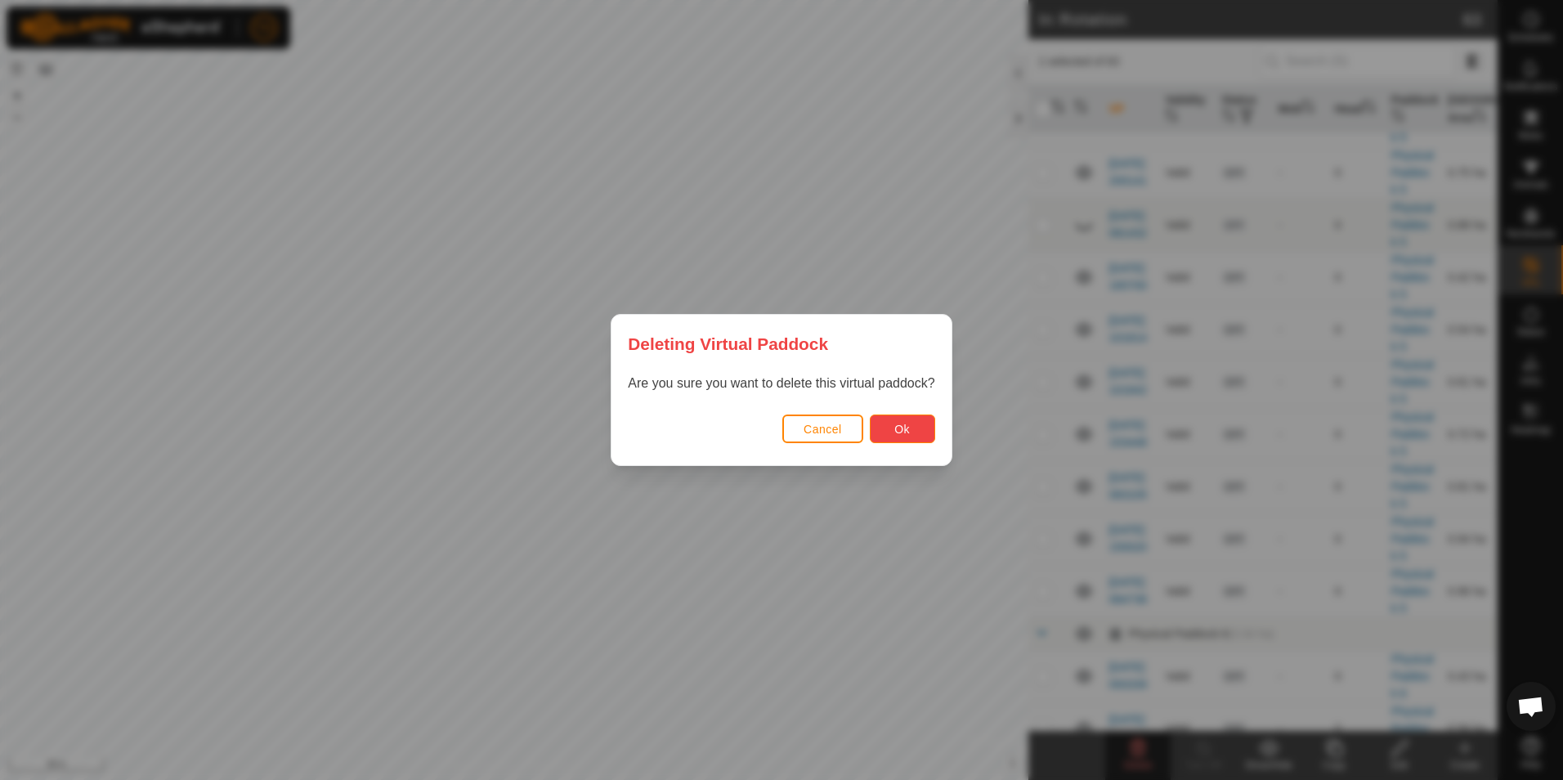
click at [915, 431] on button "Ok" at bounding box center [902, 428] width 65 height 29
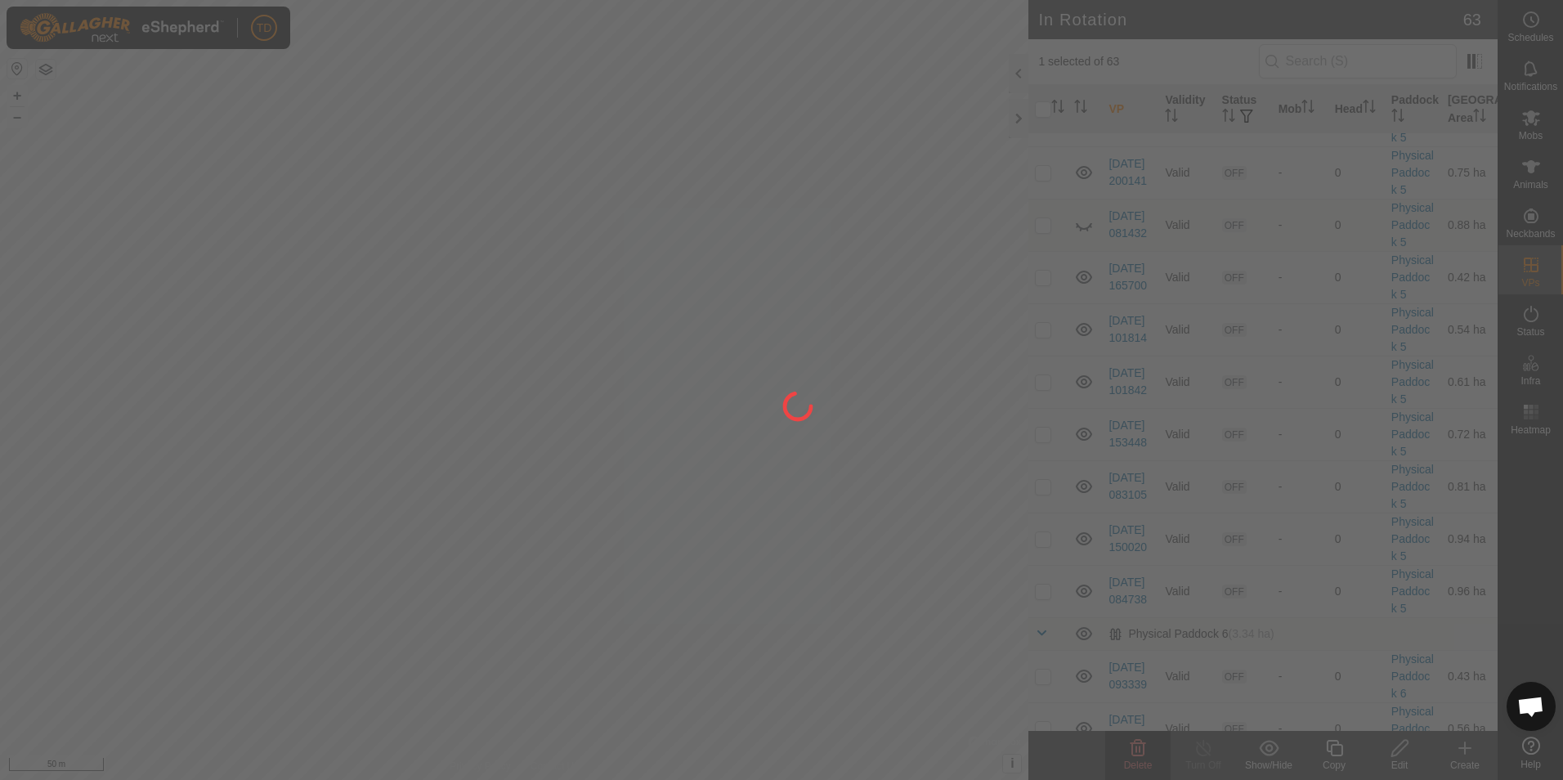
checkbox input "false"
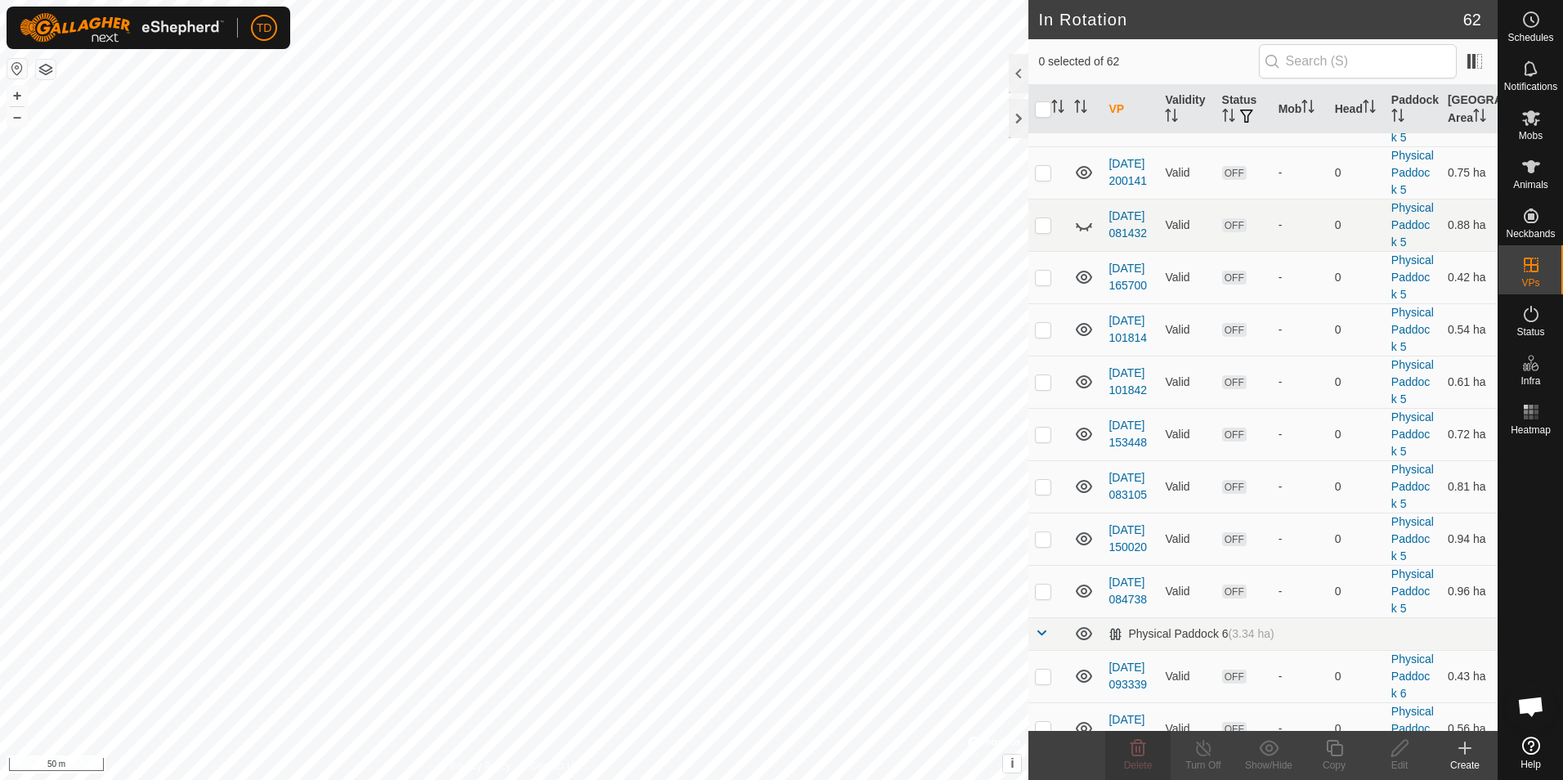
checkbox input "true"
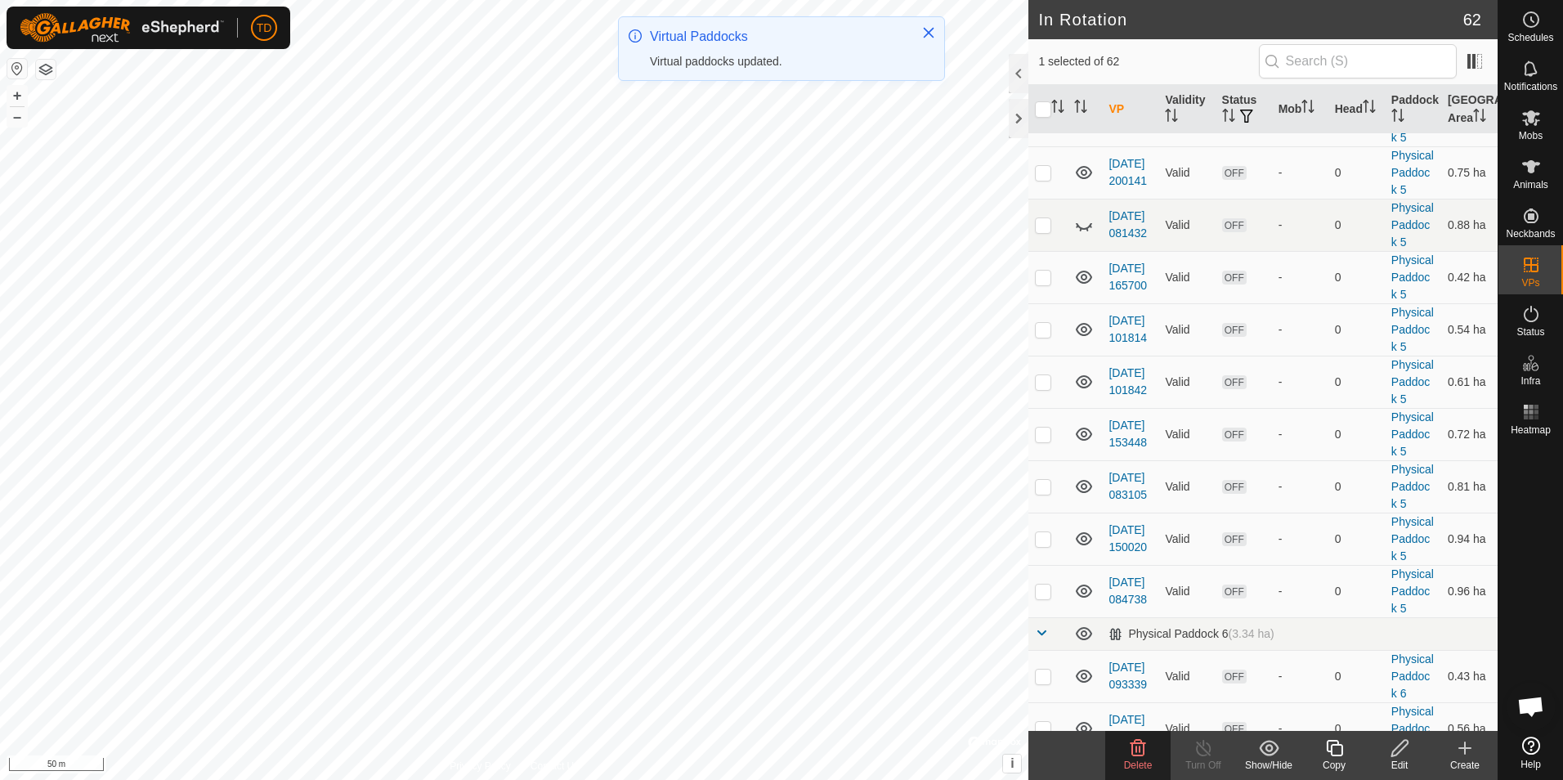
click at [1137, 758] on div "Delete" at bounding box center [1137, 765] width 65 height 15
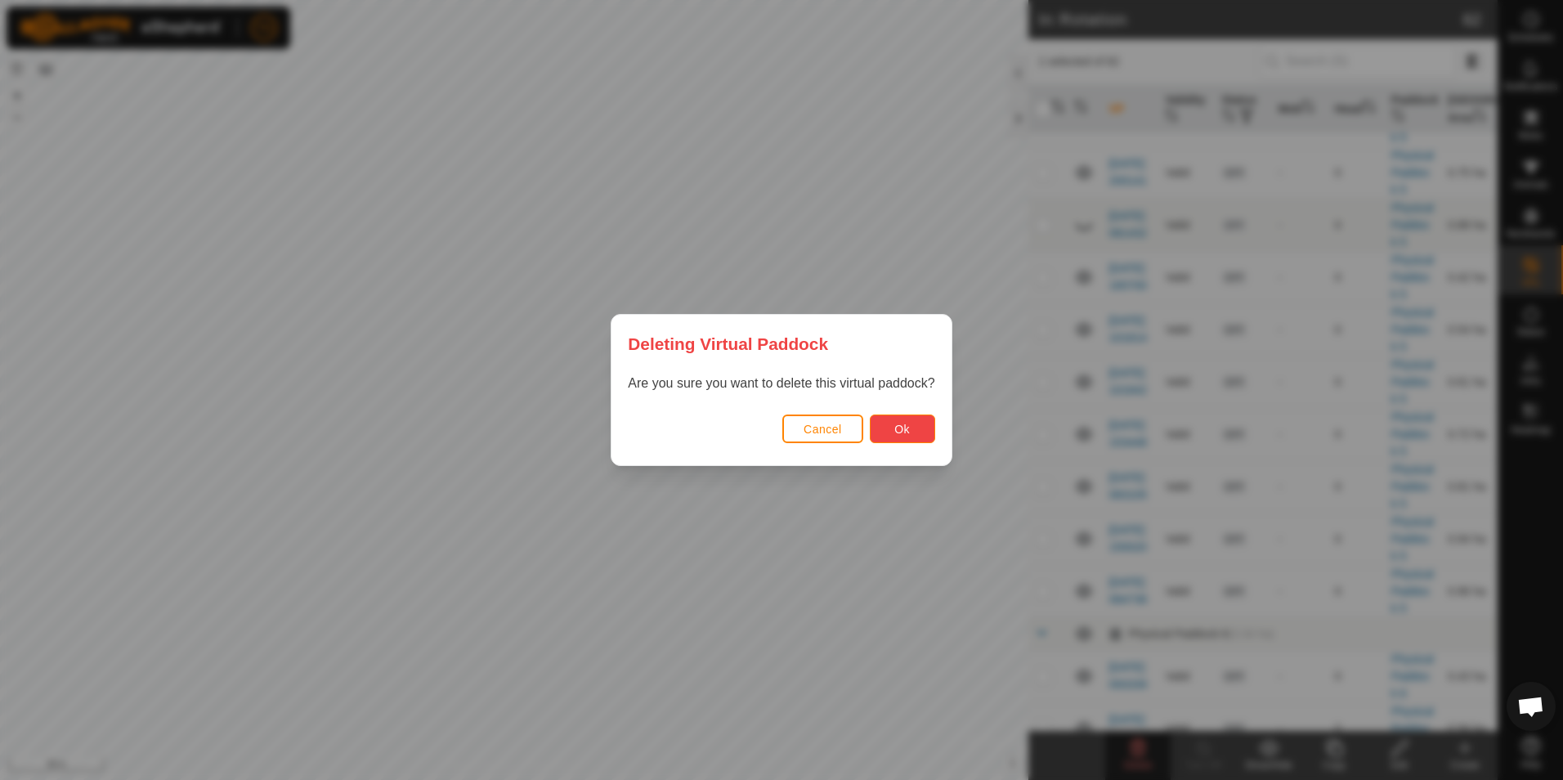
click at [910, 434] on button "Ok" at bounding box center [902, 428] width 65 height 29
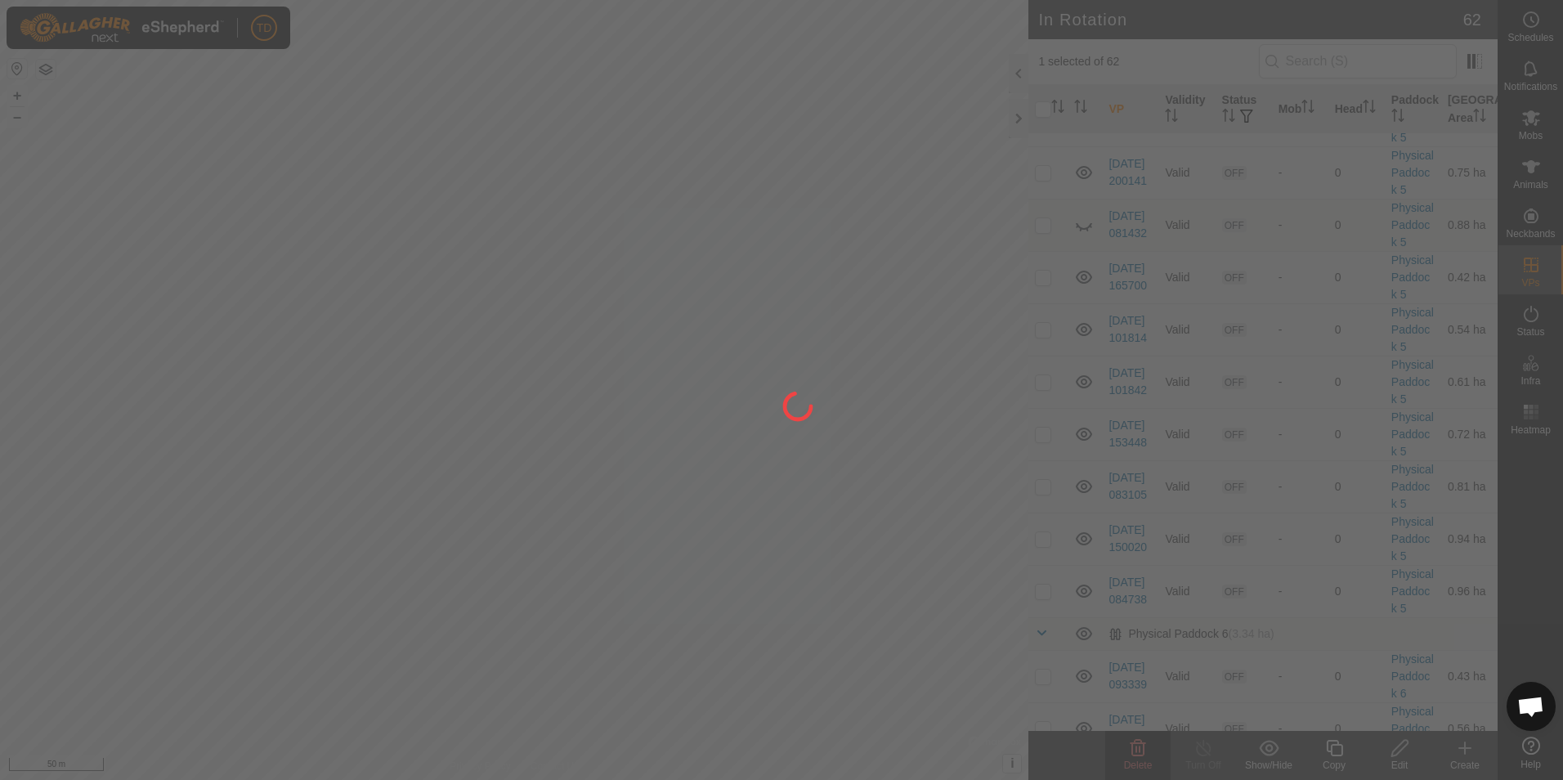
checkbox input "false"
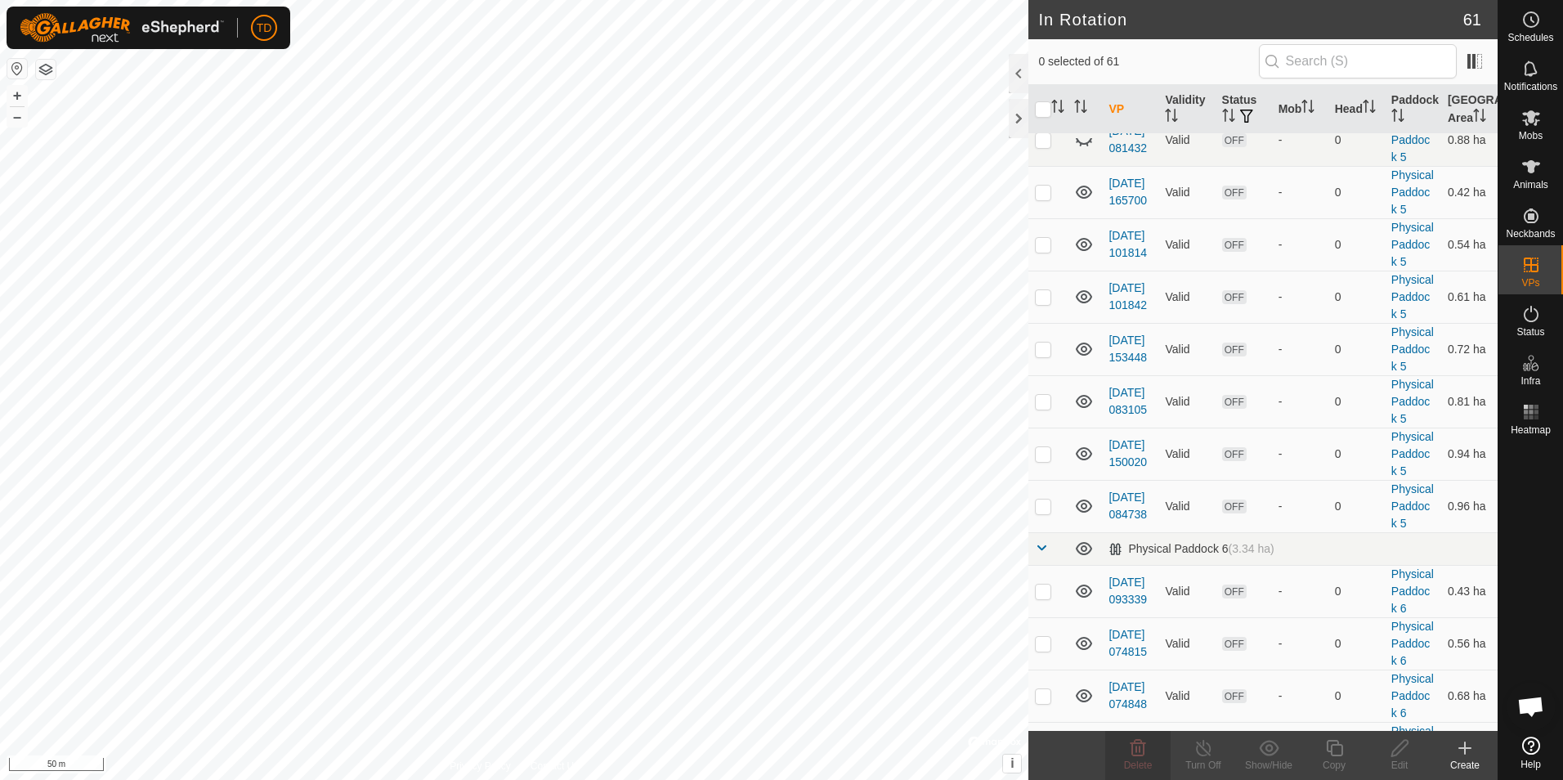
click at [1466, 755] on icon at bounding box center [1465, 748] width 20 height 20
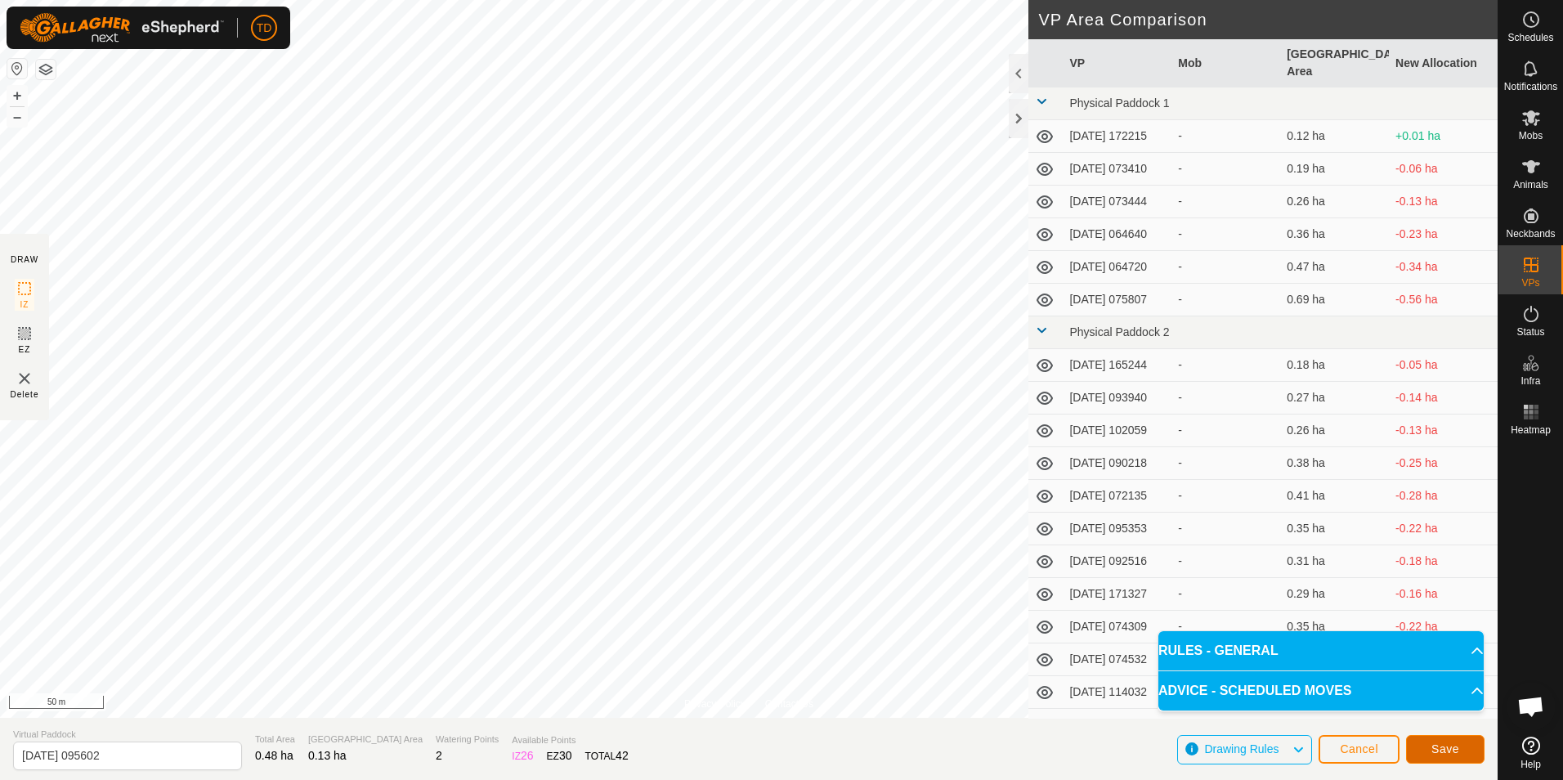
click at [1447, 744] on span "Save" at bounding box center [1445, 748] width 28 height 13
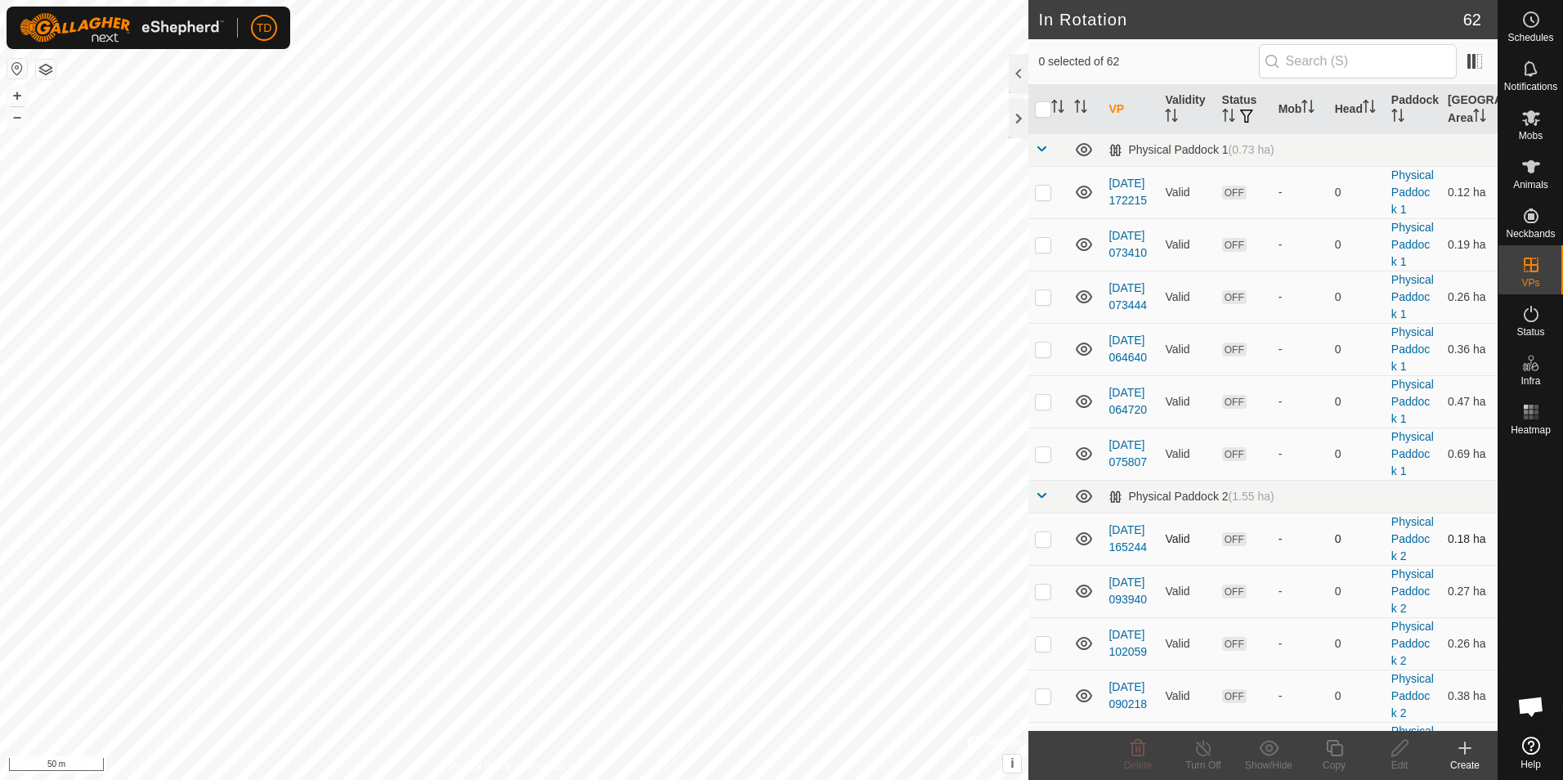
checkbox input "true"
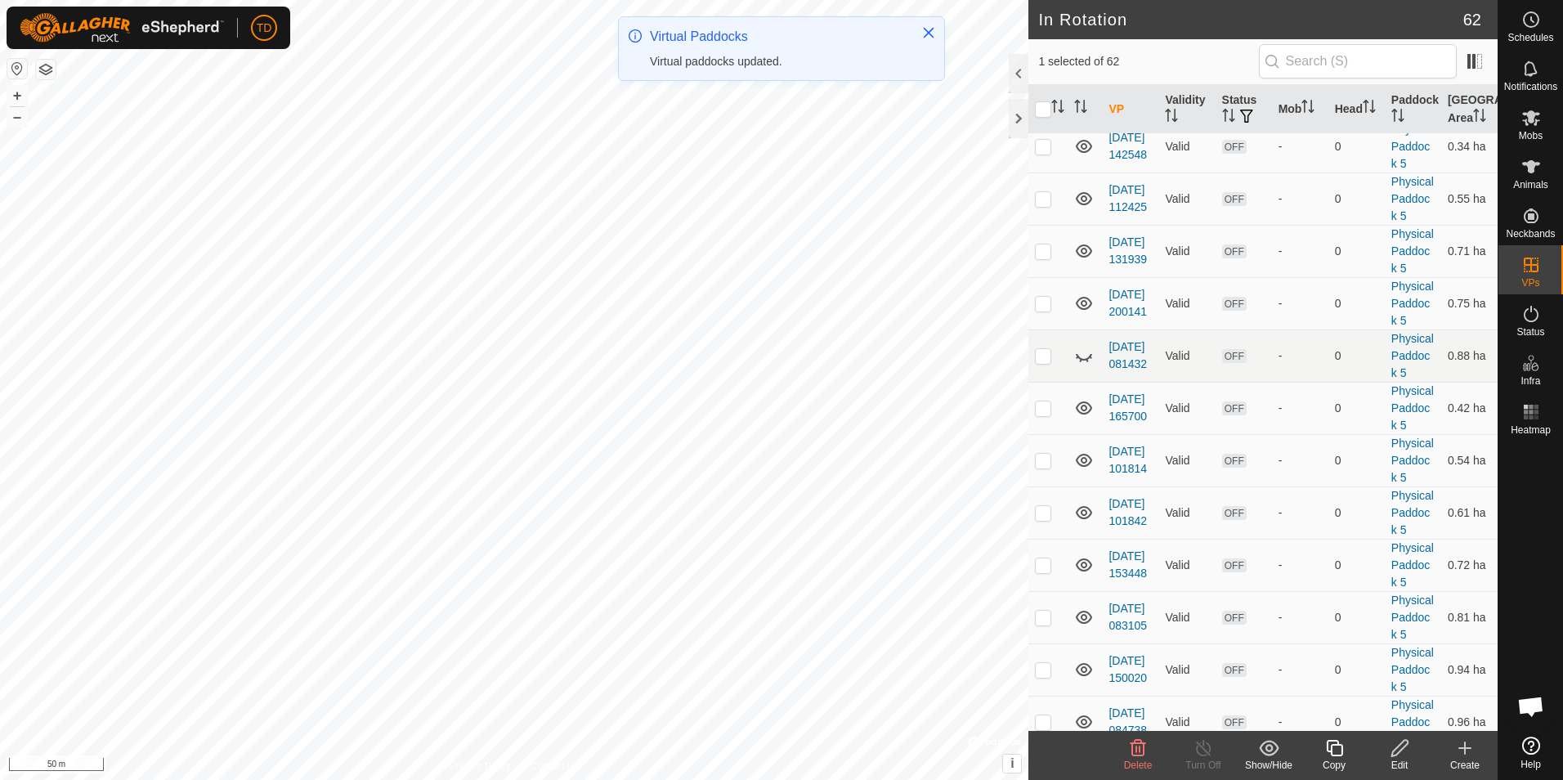
scroll to position [1780, 0]
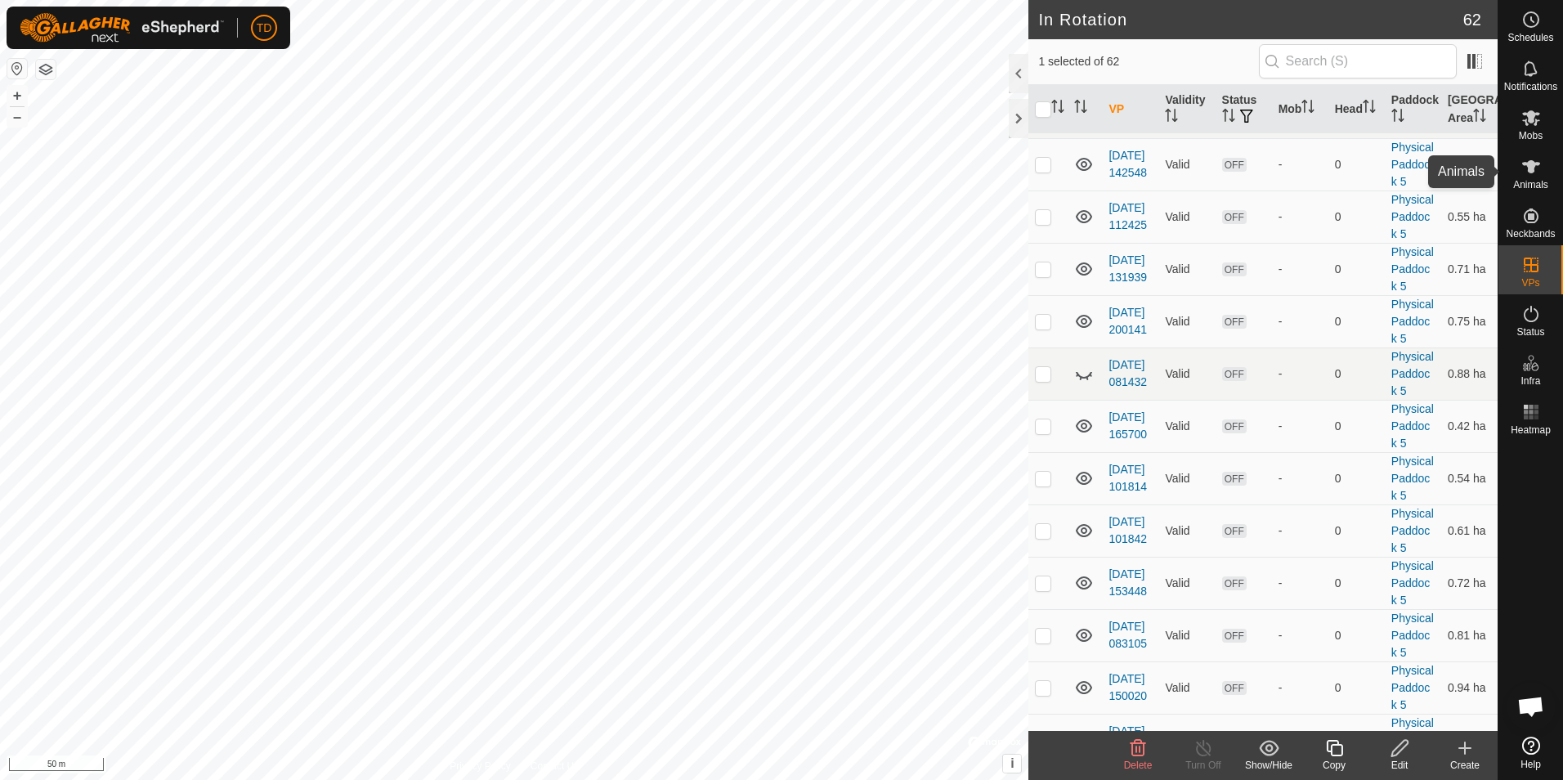
click at [1519, 181] on span "Animals" at bounding box center [1530, 185] width 35 height 10
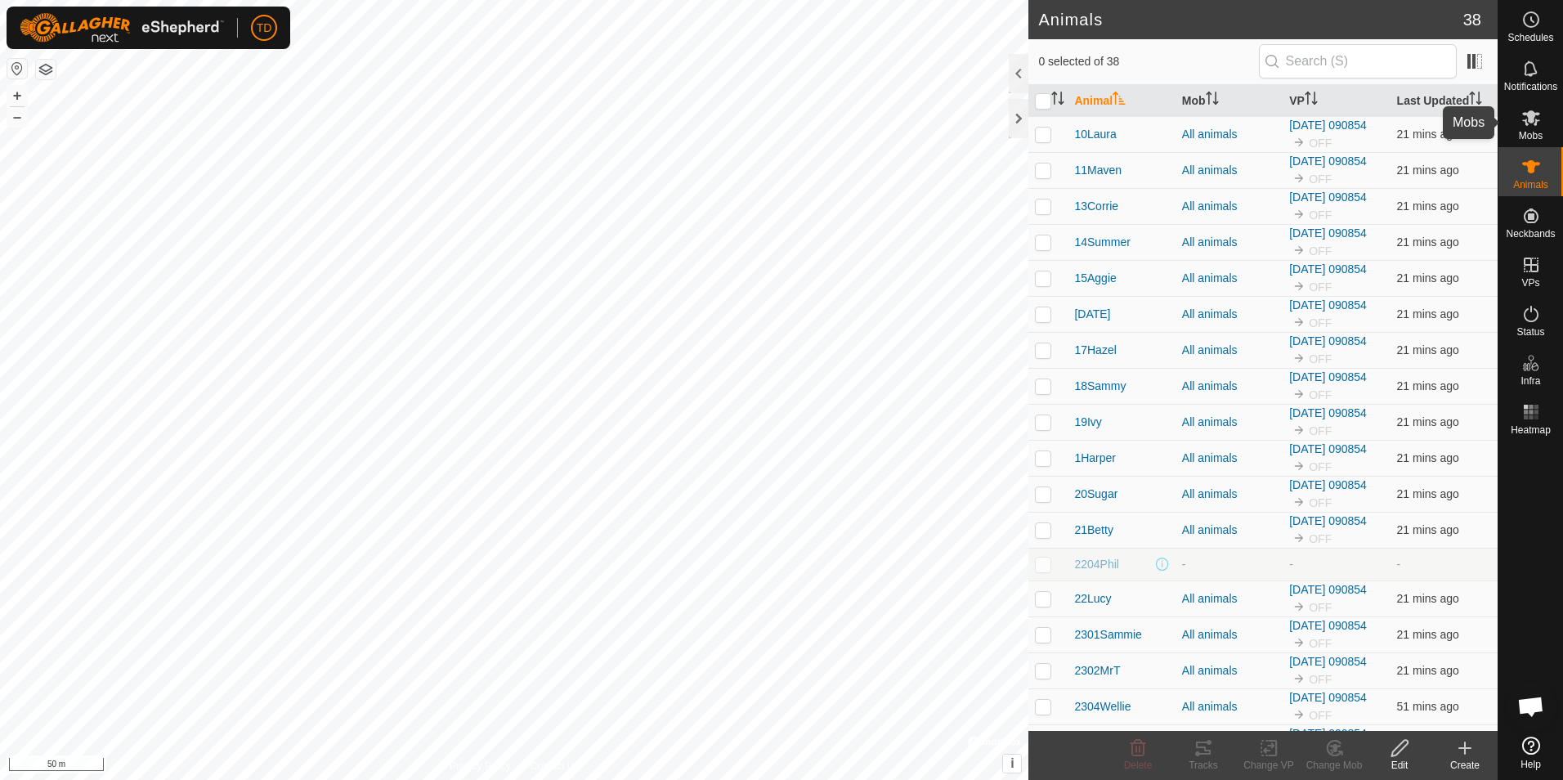
click at [1527, 128] on es-mob-svg-icon at bounding box center [1530, 118] width 29 height 26
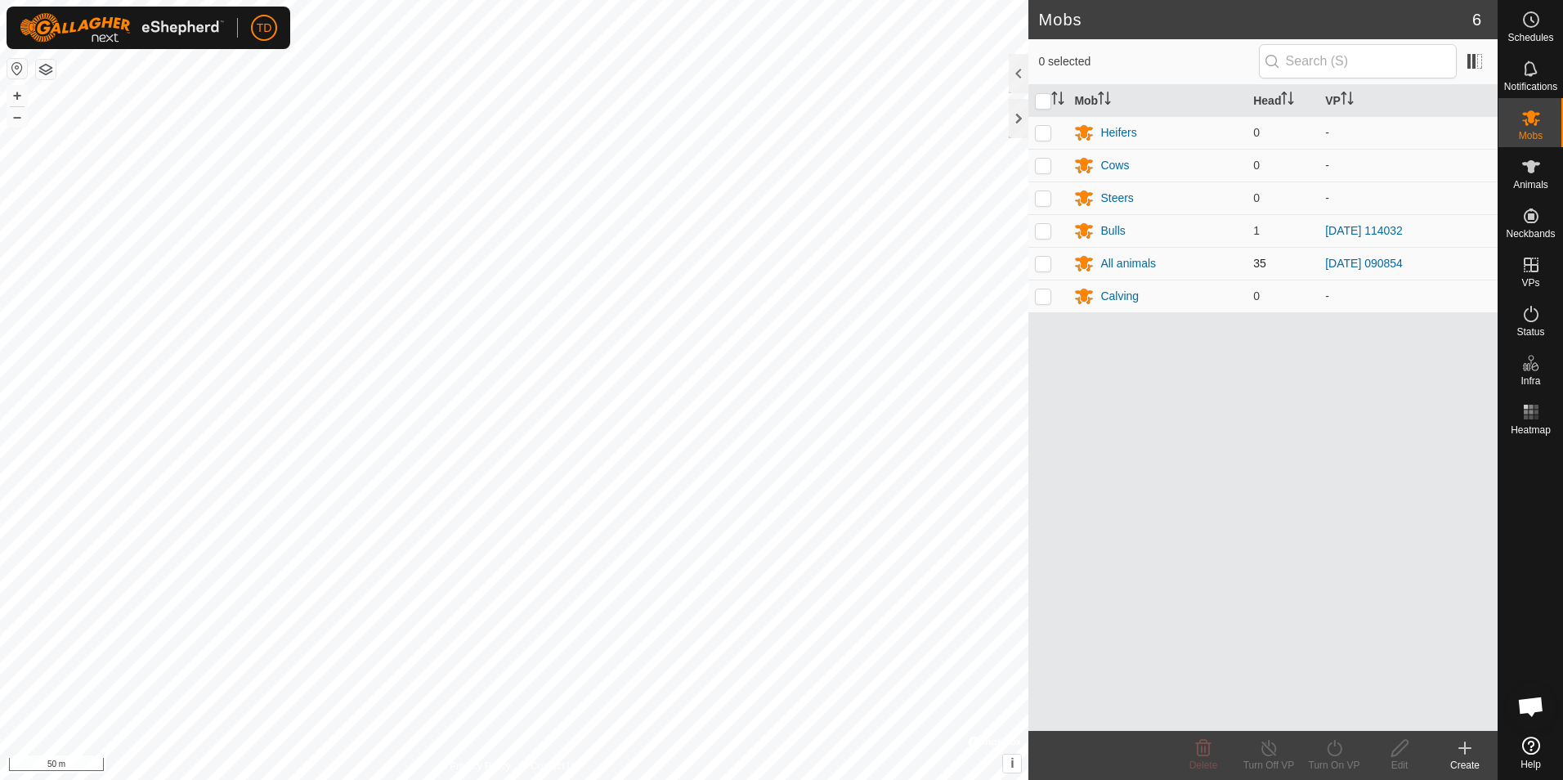
click at [1040, 259] on p-checkbox at bounding box center [1043, 263] width 16 height 13
checkbox input "true"
click at [1335, 757] on icon at bounding box center [1334, 748] width 20 height 20
click at [1331, 713] on link "Now" at bounding box center [1383, 712] width 162 height 33
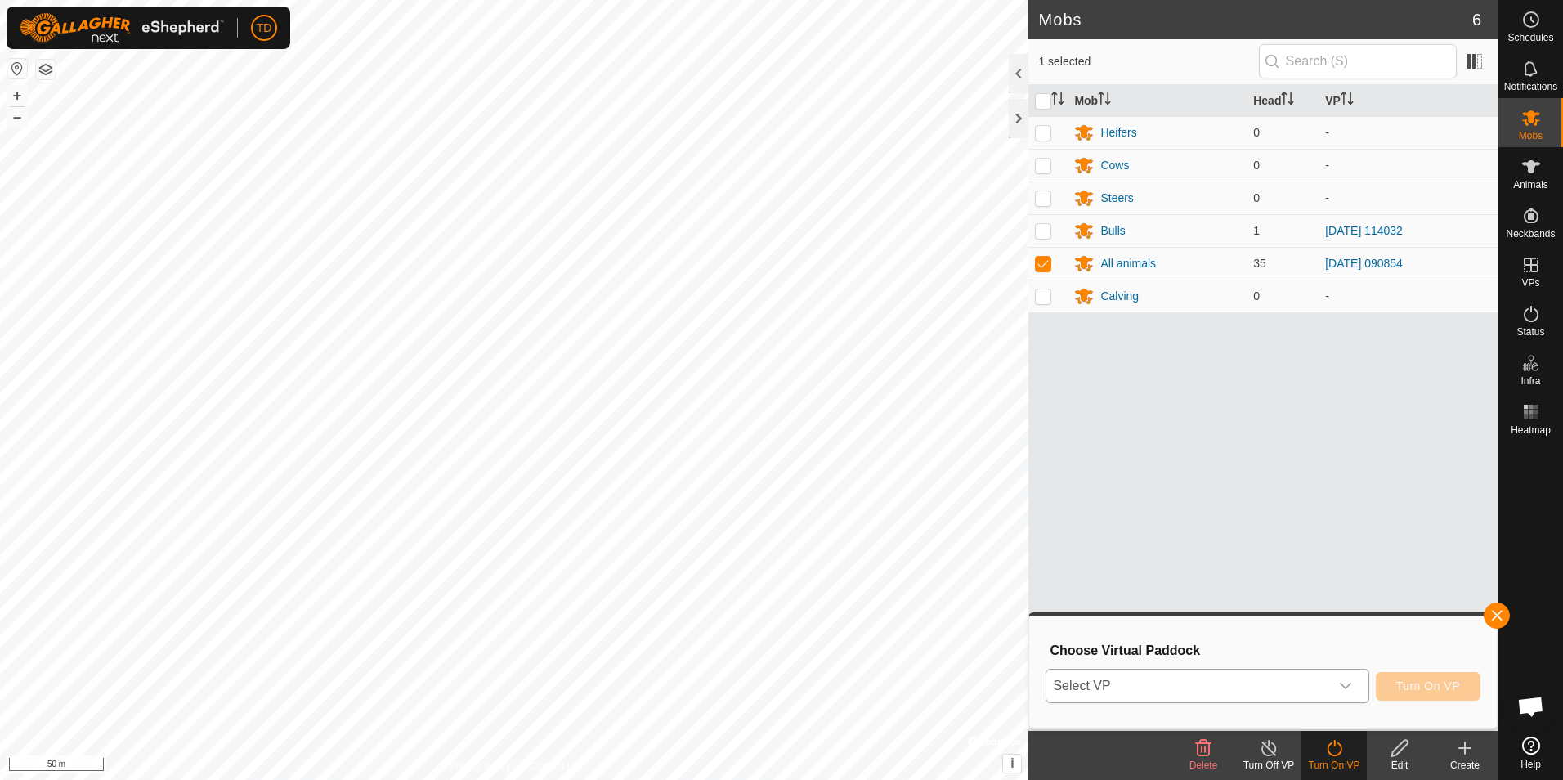
click at [1347, 693] on div "dropdown trigger" at bounding box center [1345, 685] width 33 height 33
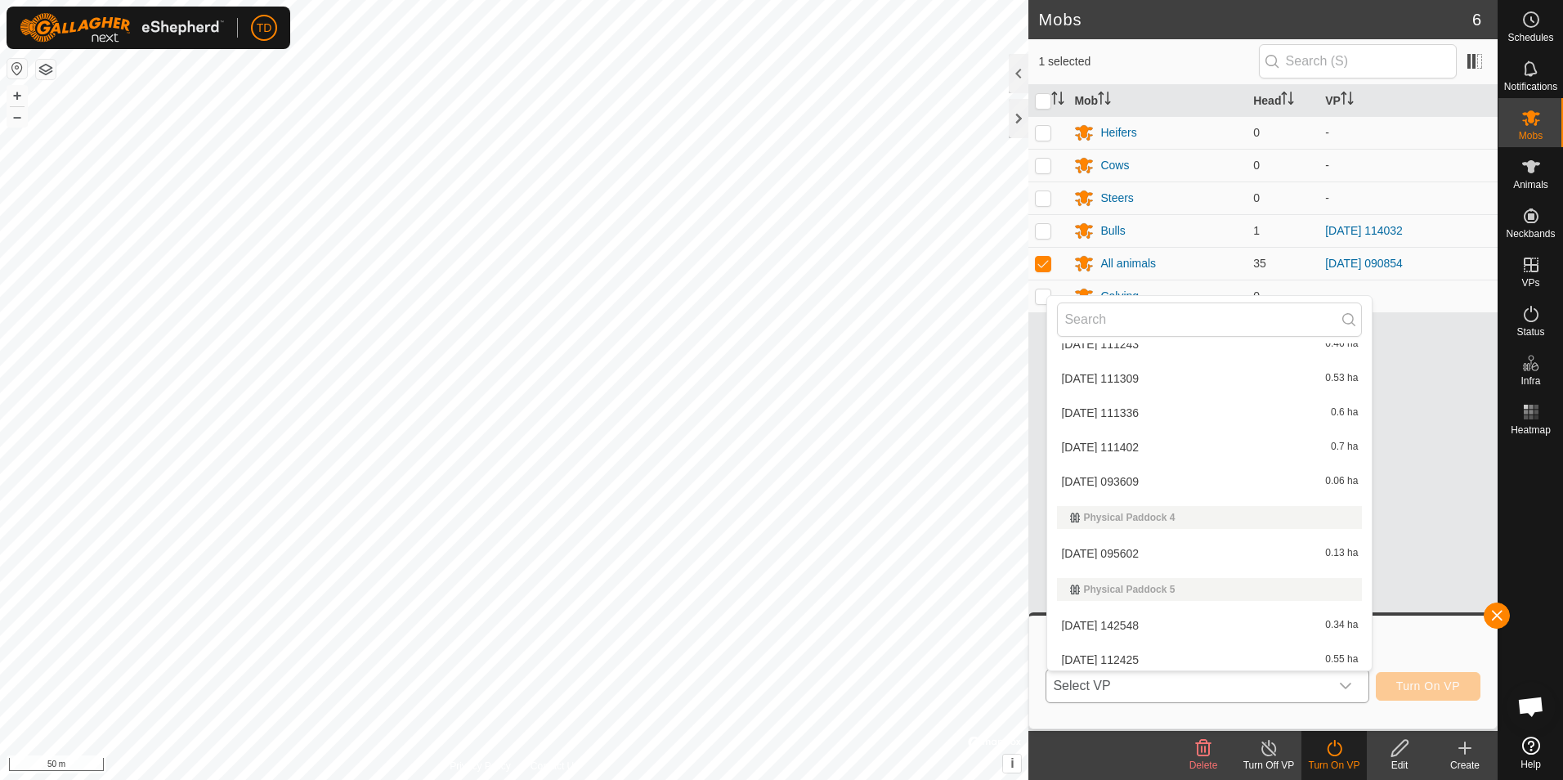
scroll to position [992, 0]
click at [1127, 548] on li "[DATE] 095602 0.13 ha" at bounding box center [1209, 547] width 324 height 33
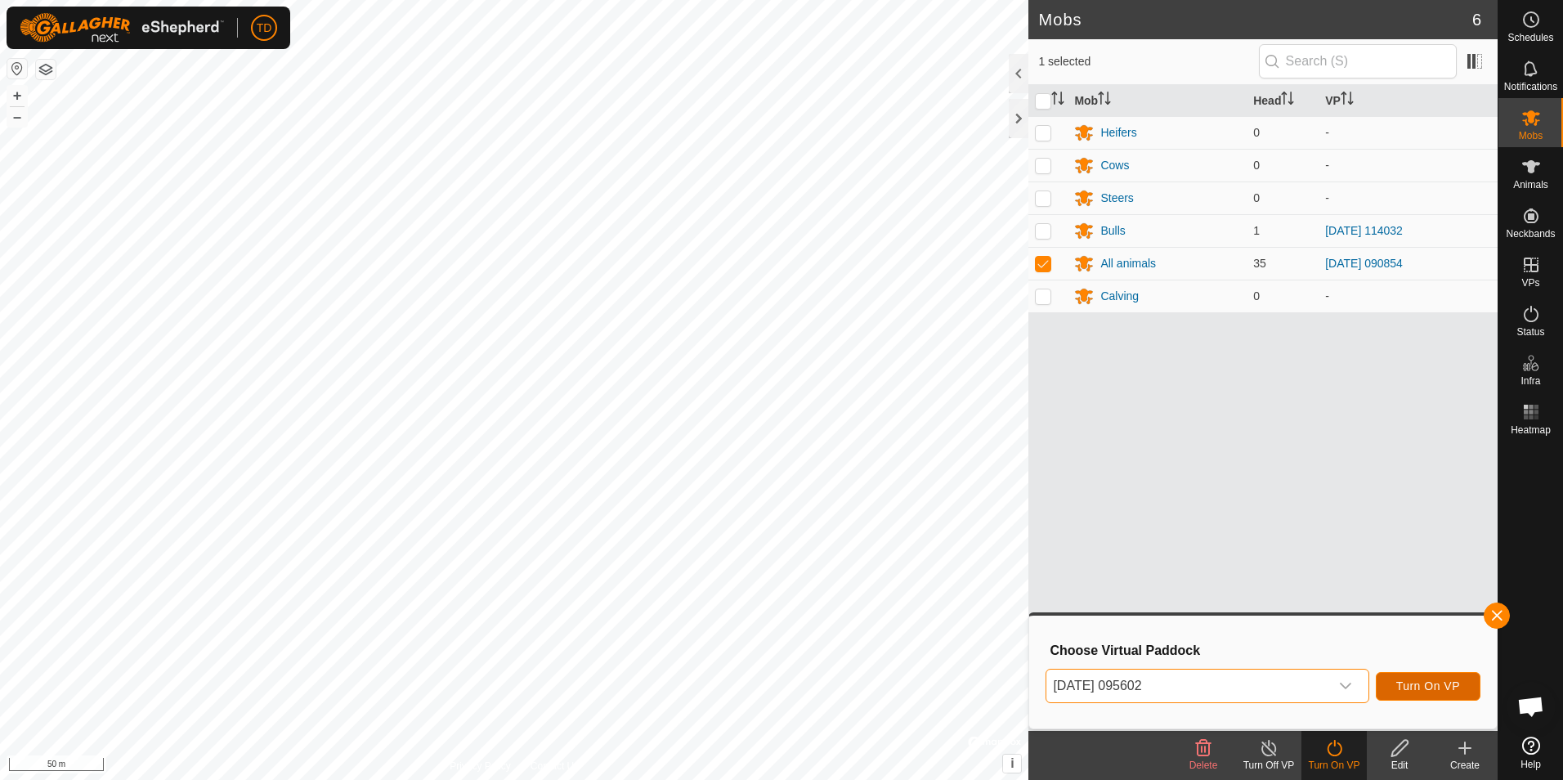
click at [1441, 687] on span "Turn On VP" at bounding box center [1428, 685] width 64 height 13
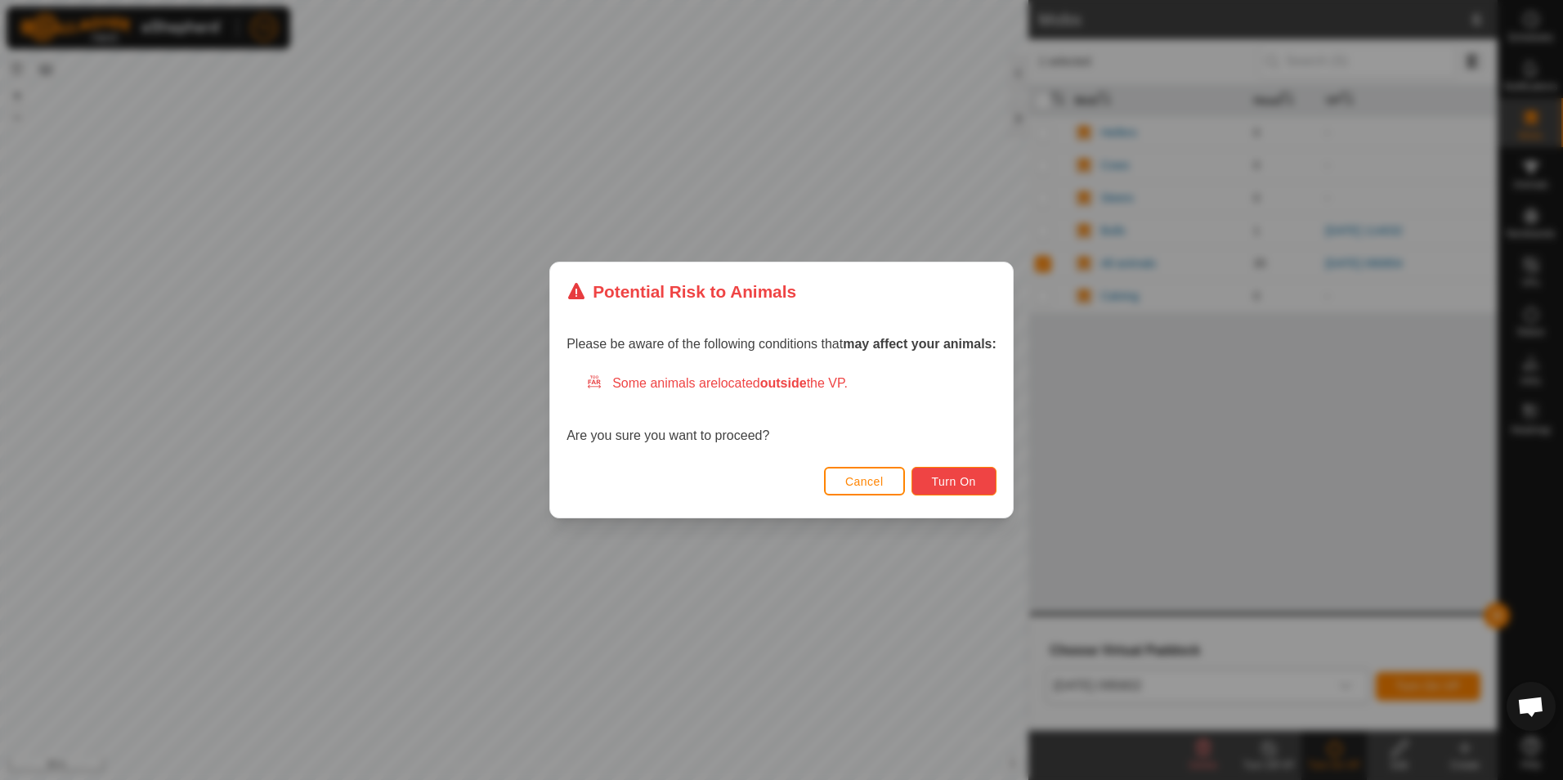
click at [964, 486] on span "Turn On" at bounding box center [954, 481] width 44 height 13
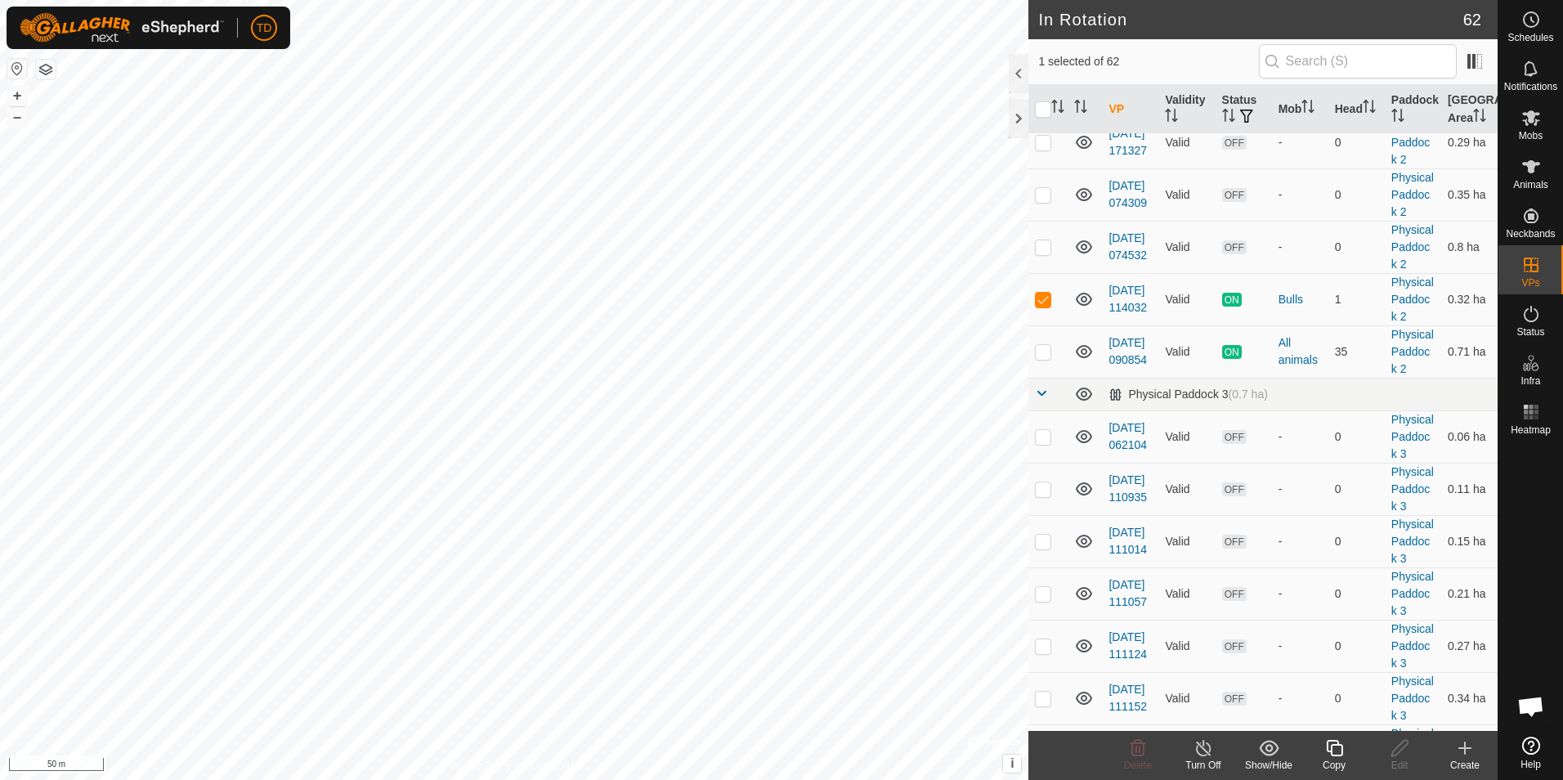
scroll to position [839, 0]
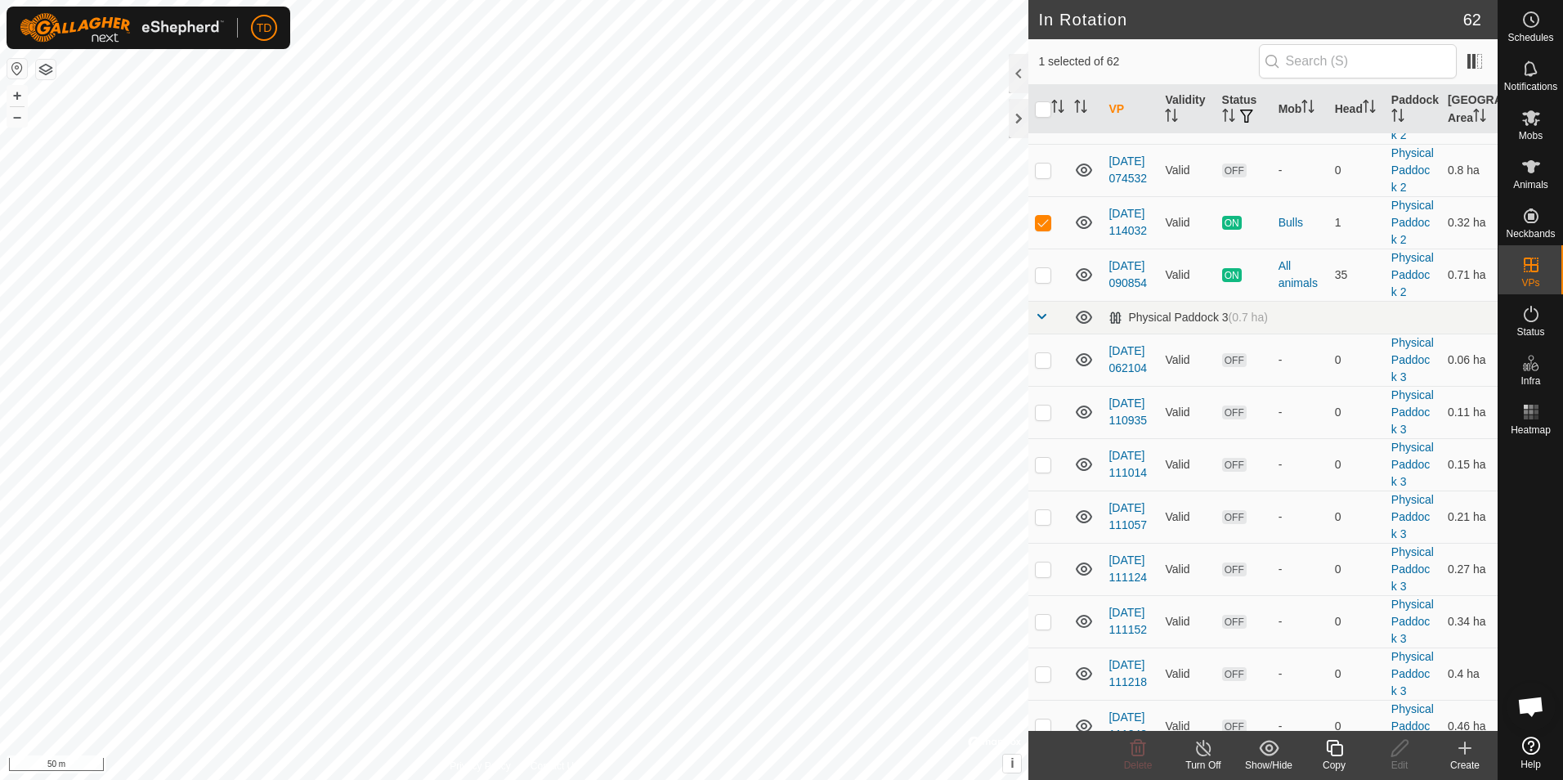
click at [1201, 755] on icon at bounding box center [1203, 748] width 15 height 16
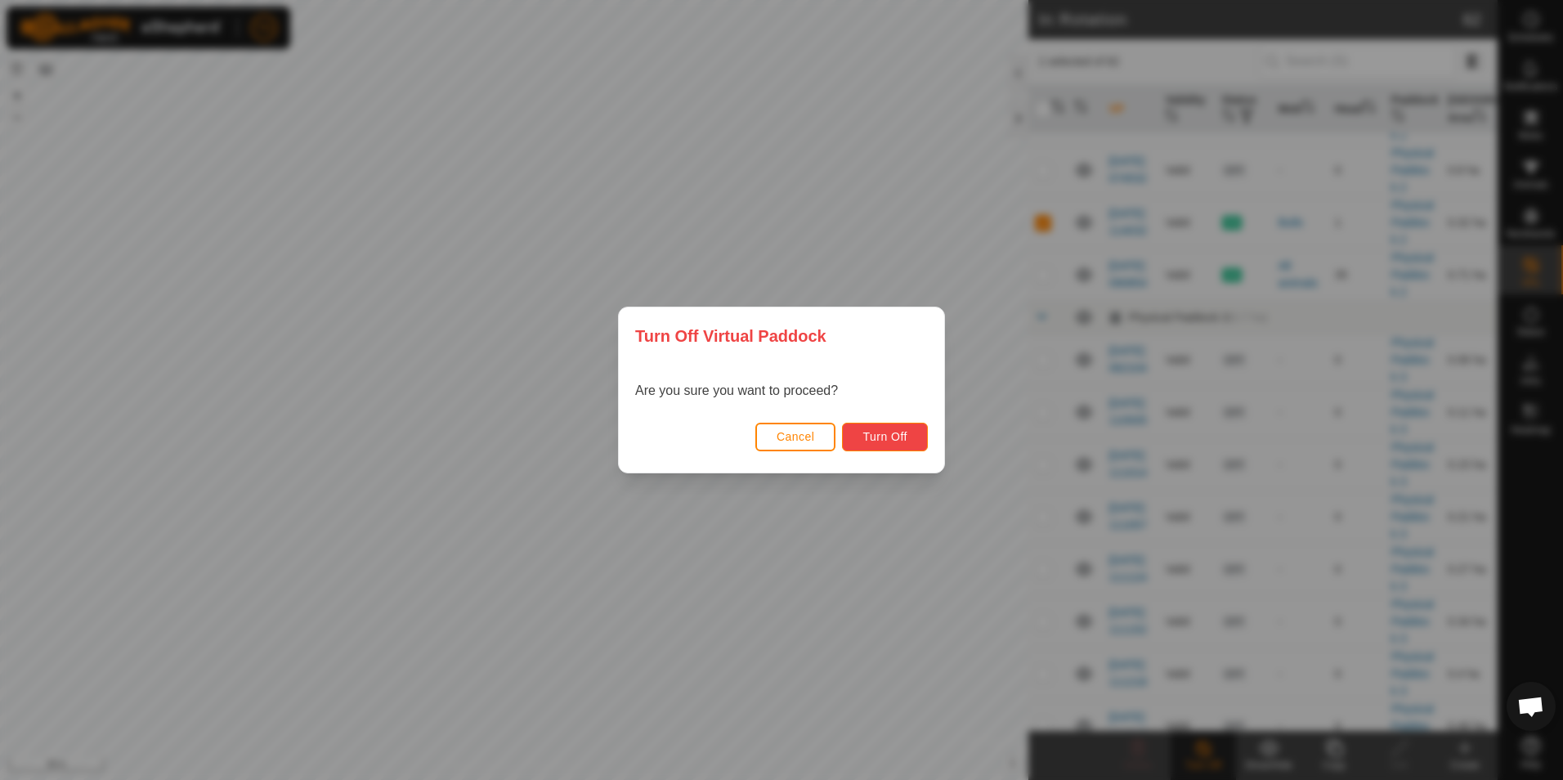
click at [902, 440] on span "Turn Off" at bounding box center [884, 436] width 45 height 13
